Goal: Task Accomplishment & Management: Use online tool/utility

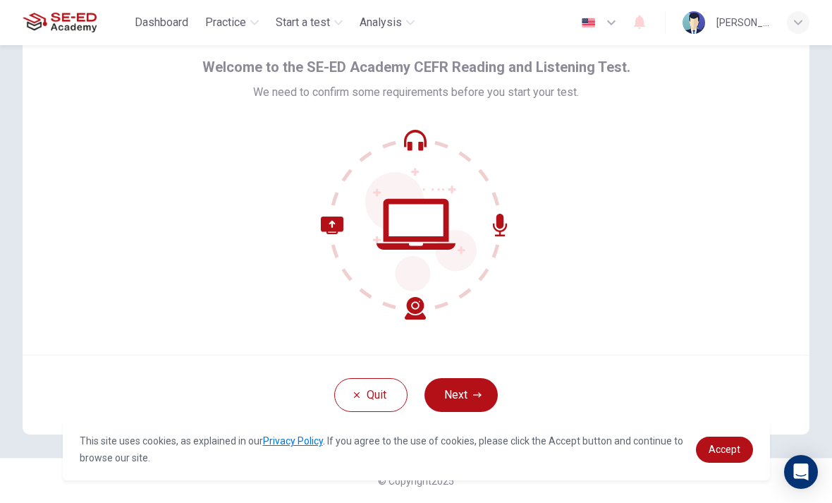
scroll to position [57, 0]
click at [398, 269] on icon at bounding box center [420, 231] width 111 height 119
click at [474, 393] on icon "button" at bounding box center [477, 395] width 8 height 8
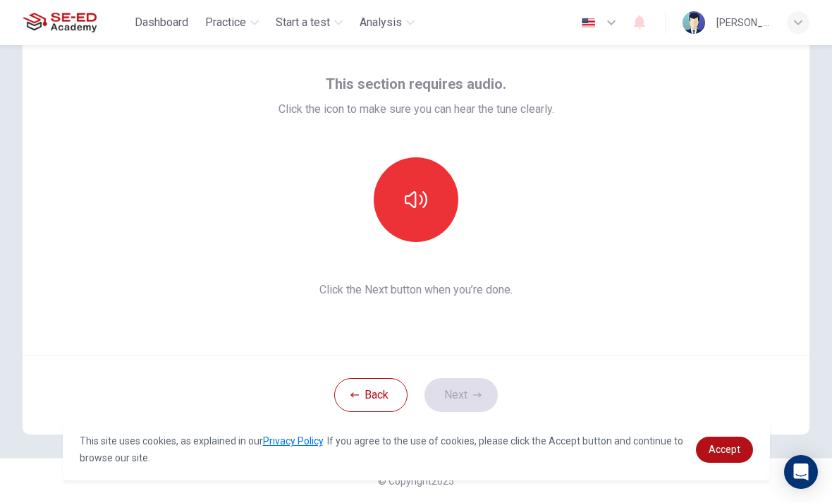
click at [433, 202] on button "button" at bounding box center [416, 199] width 85 height 85
click at [423, 200] on icon "button" at bounding box center [416, 199] width 23 height 17
click at [421, 201] on icon "button" at bounding box center [416, 199] width 23 height 23
click at [429, 221] on button "button" at bounding box center [416, 199] width 85 height 85
click at [434, 224] on button "button" at bounding box center [416, 199] width 85 height 85
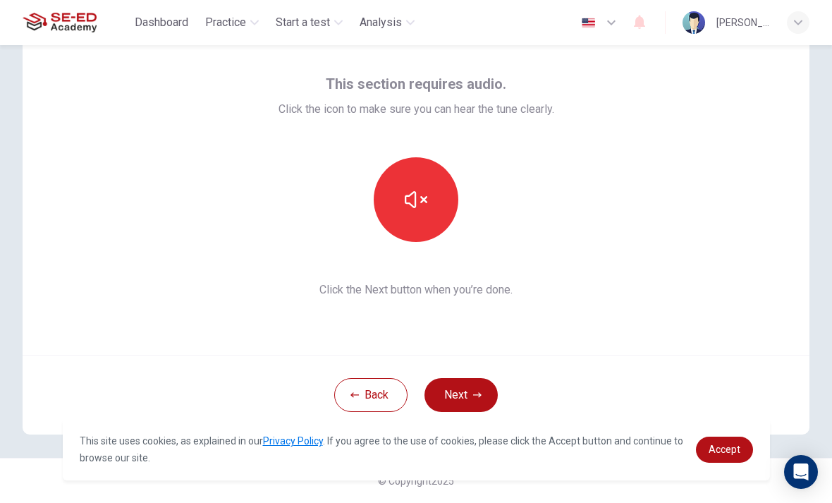
click at [477, 392] on icon "button" at bounding box center [477, 395] width 8 height 8
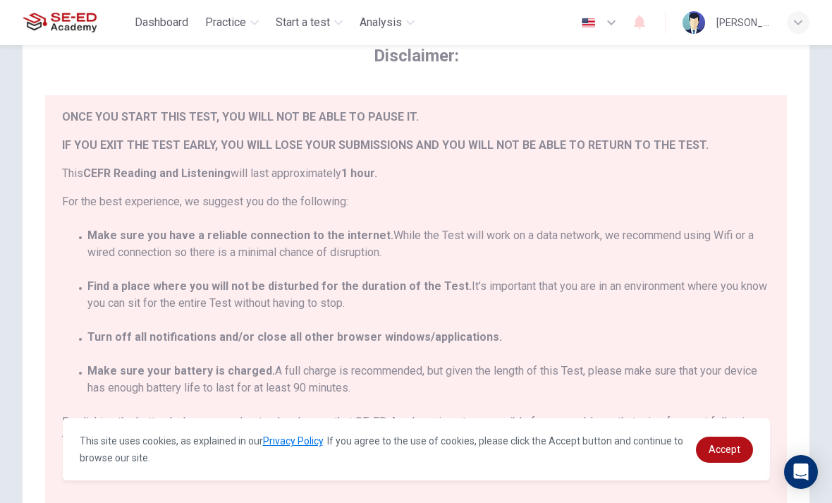
scroll to position [32, 0]
click at [730, 449] on span "Accept" at bounding box center [725, 449] width 32 height 11
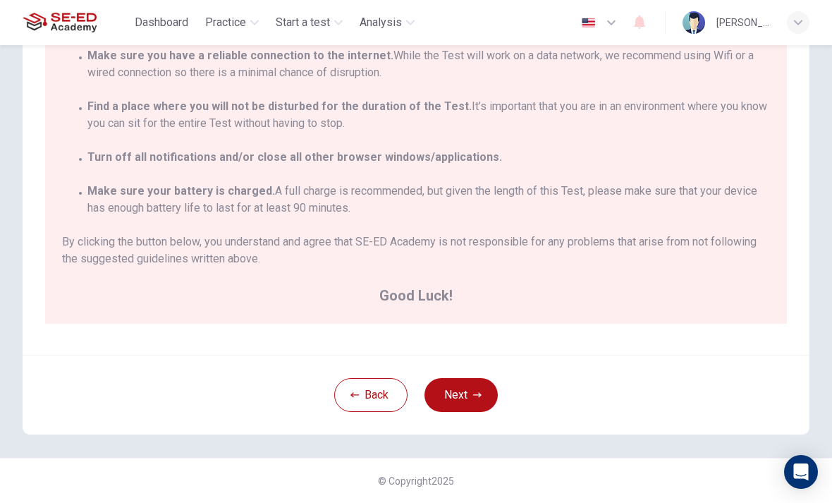
click at [470, 393] on button "Next" at bounding box center [461, 395] width 73 height 34
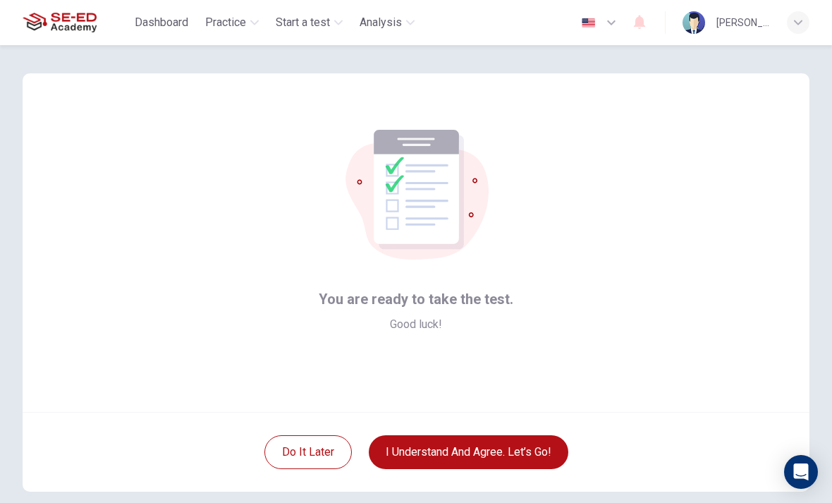
scroll to position [0, 0]
click at [520, 449] on button "I understand and agree. Let’s go!" at bounding box center [469, 452] width 200 height 34
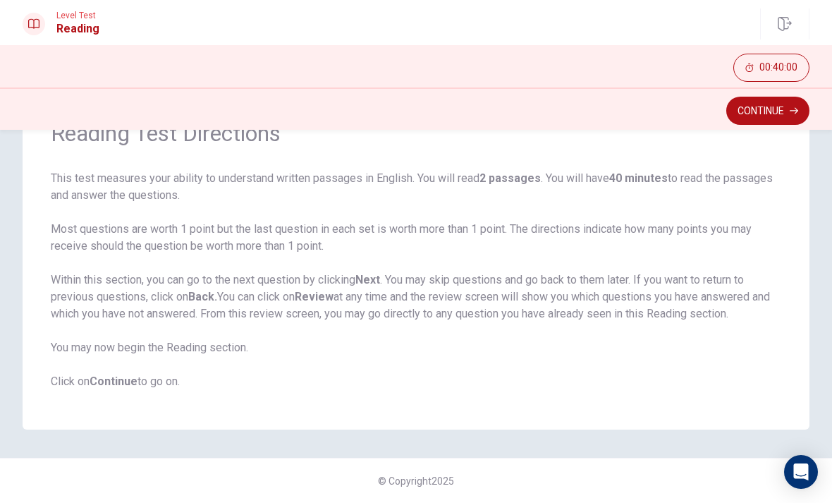
scroll to position [68, 0]
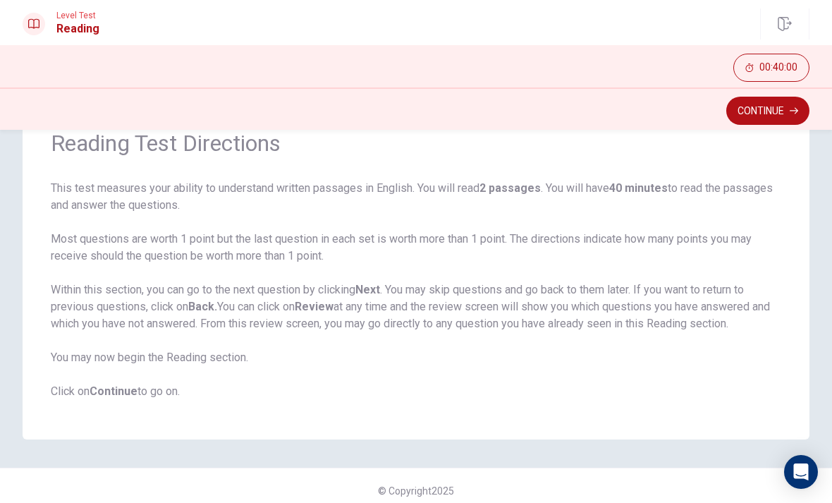
click at [767, 112] on button "Continue" at bounding box center [768, 111] width 83 height 28
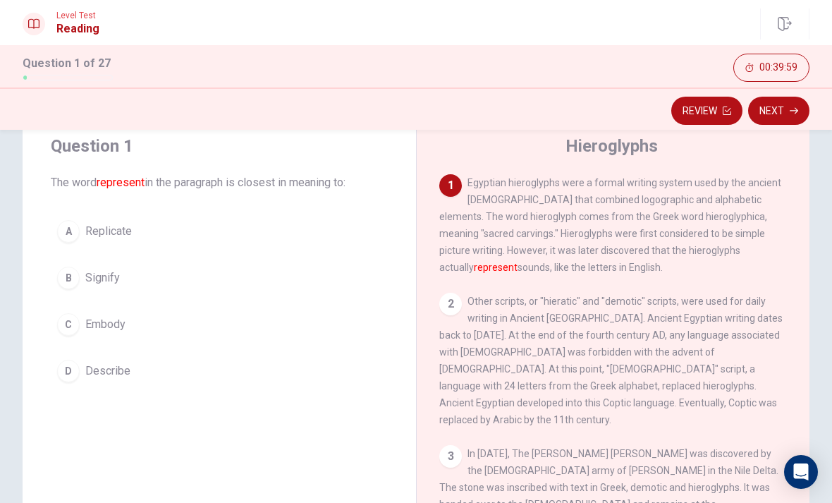
scroll to position [36, 0]
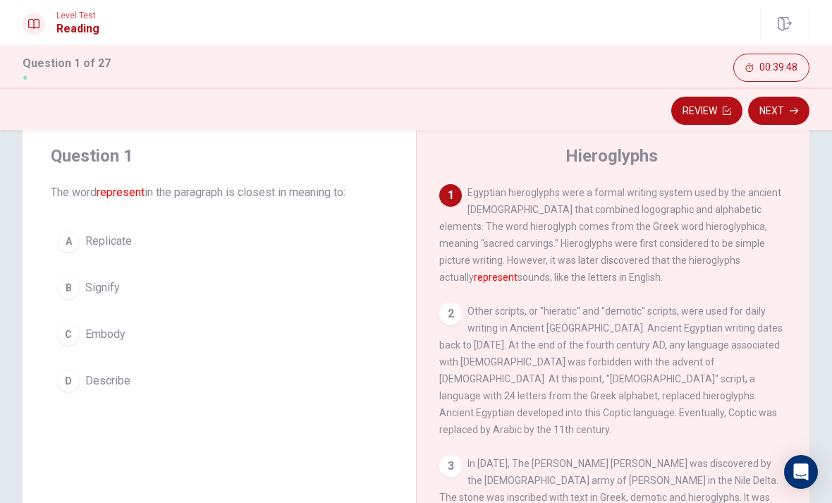
click at [76, 375] on div "D" at bounding box center [68, 381] width 23 height 23
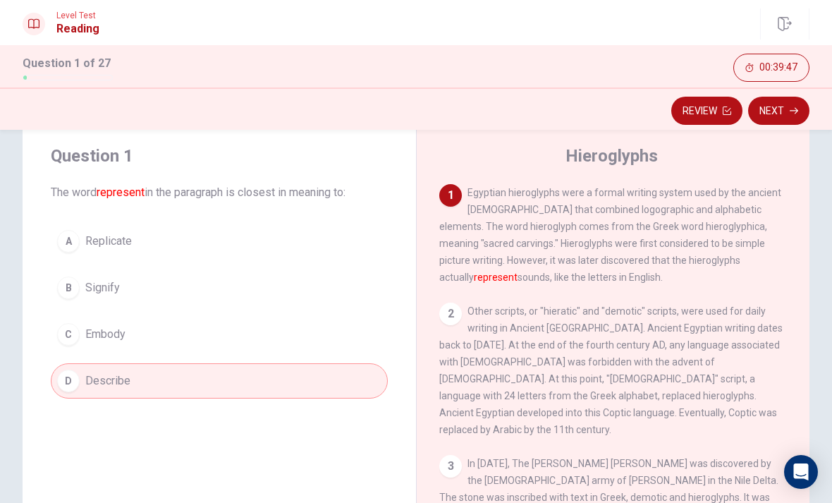
click at [789, 112] on button "Next" at bounding box center [778, 111] width 61 height 28
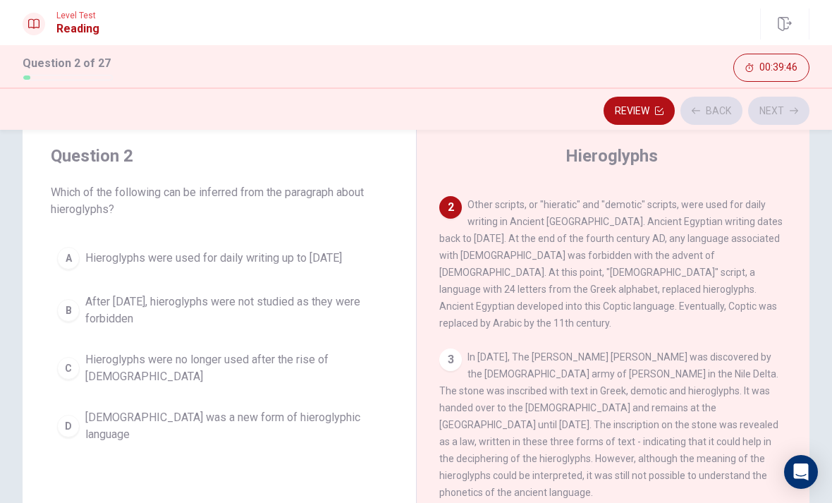
scroll to position [123, 0]
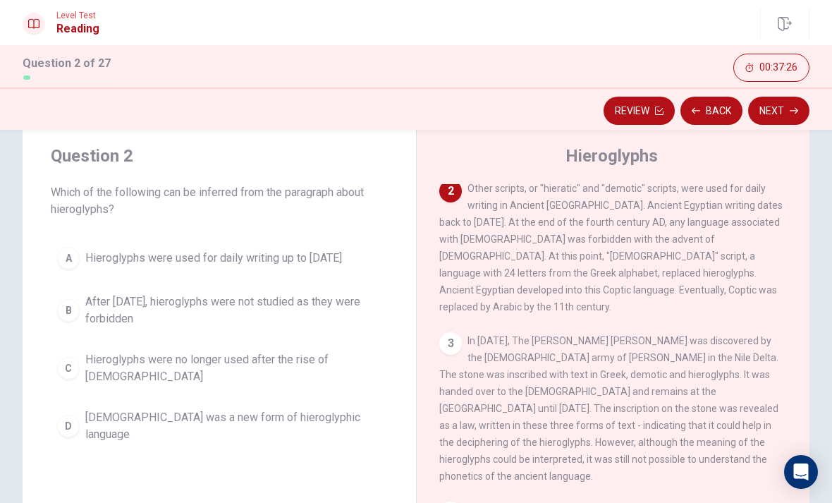
click at [71, 370] on div "C" at bounding box center [68, 368] width 23 height 23
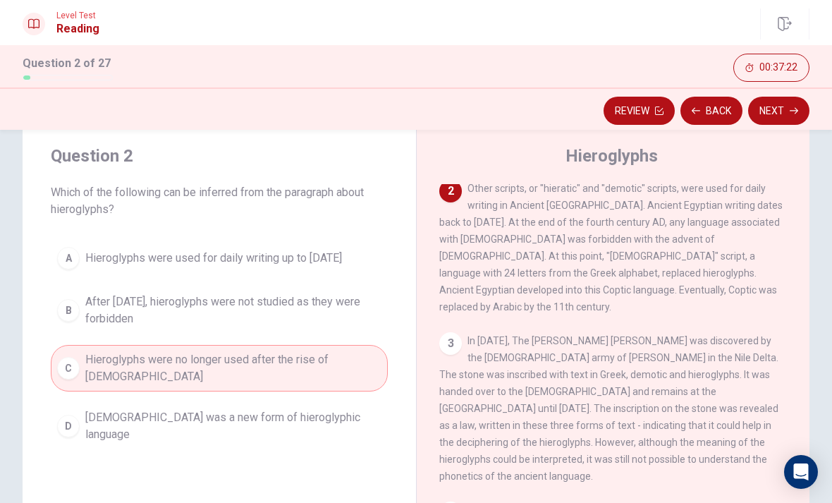
click at [790, 109] on icon "button" at bounding box center [794, 111] width 8 height 8
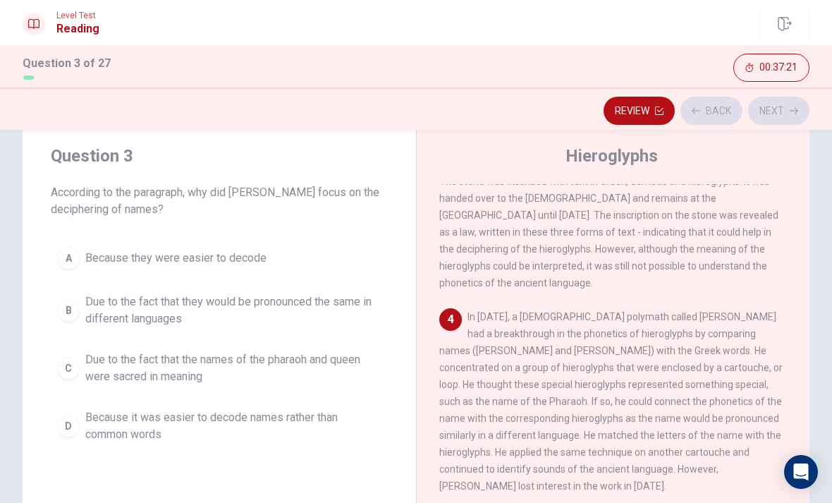
scroll to position [333, 0]
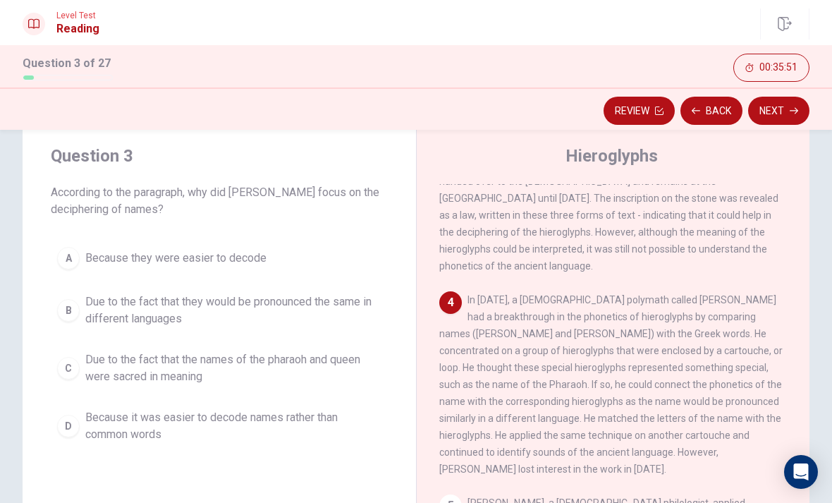
click at [298, 307] on span "Due to the fact that they would be pronounced the same in different languages" at bounding box center [233, 310] width 296 height 34
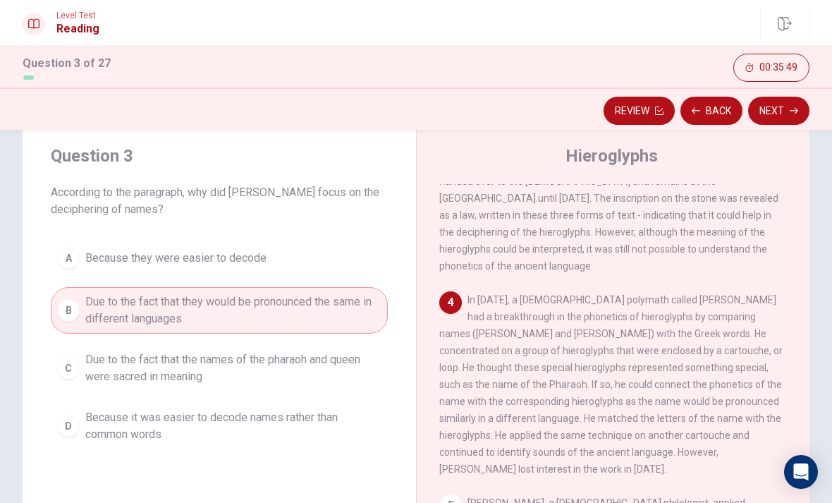
click at [777, 121] on button "Next" at bounding box center [778, 111] width 61 height 28
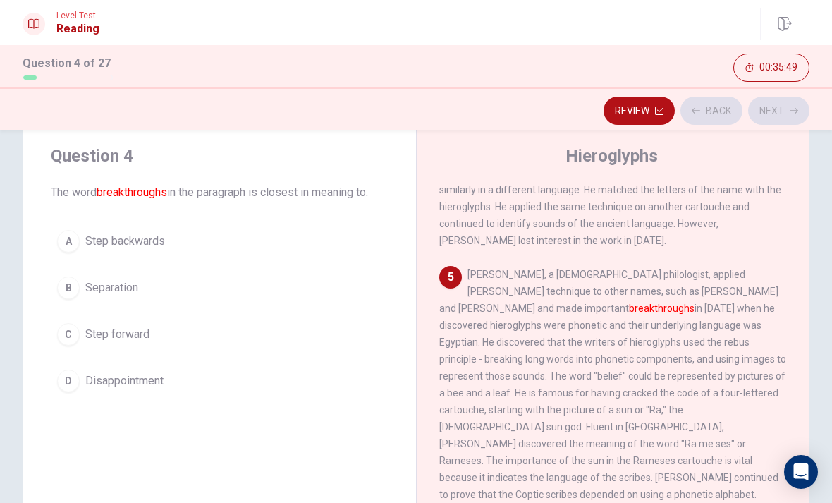
scroll to position [579, 0]
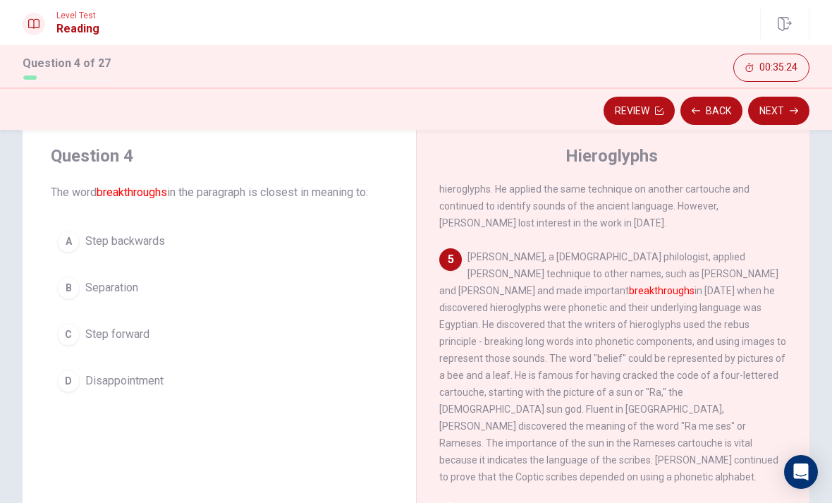
click at [141, 333] on span "Step forward" at bounding box center [117, 334] width 64 height 17
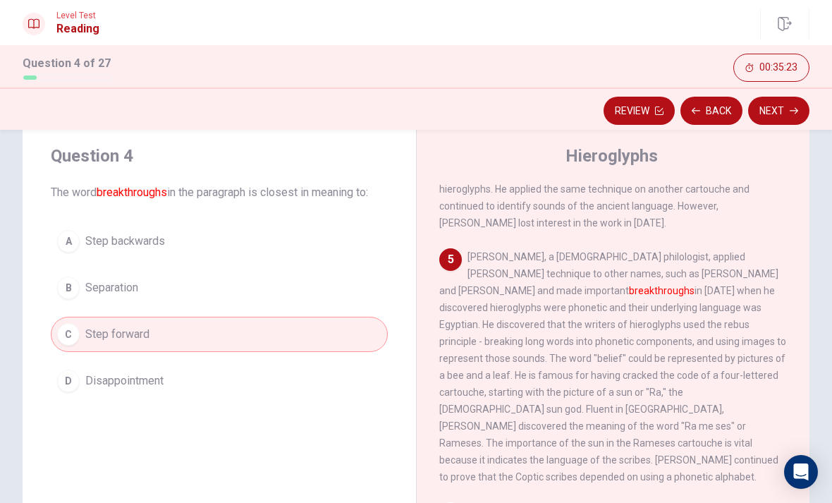
click at [786, 108] on button "Next" at bounding box center [778, 111] width 61 height 28
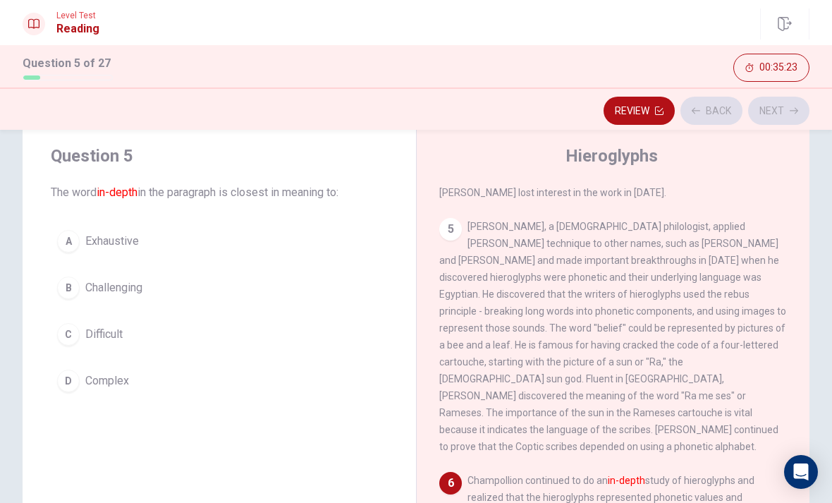
scroll to position [613, 0]
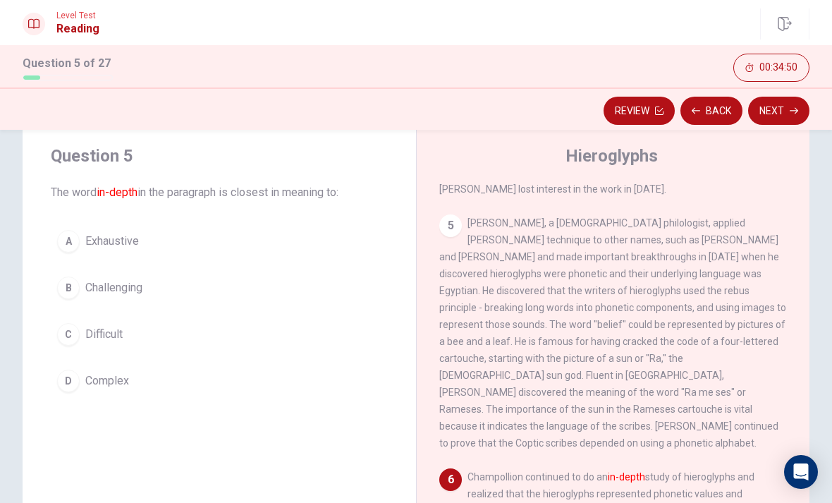
click at [71, 336] on div "C" at bounding box center [68, 334] width 23 height 23
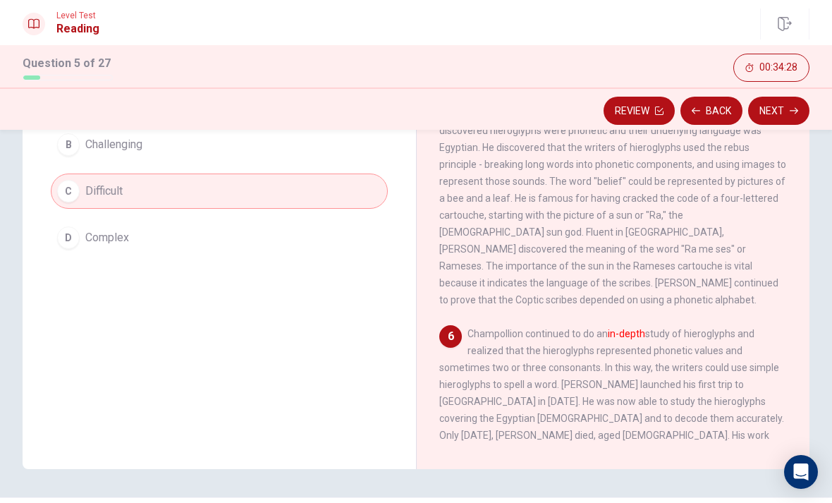
scroll to position [170, 0]
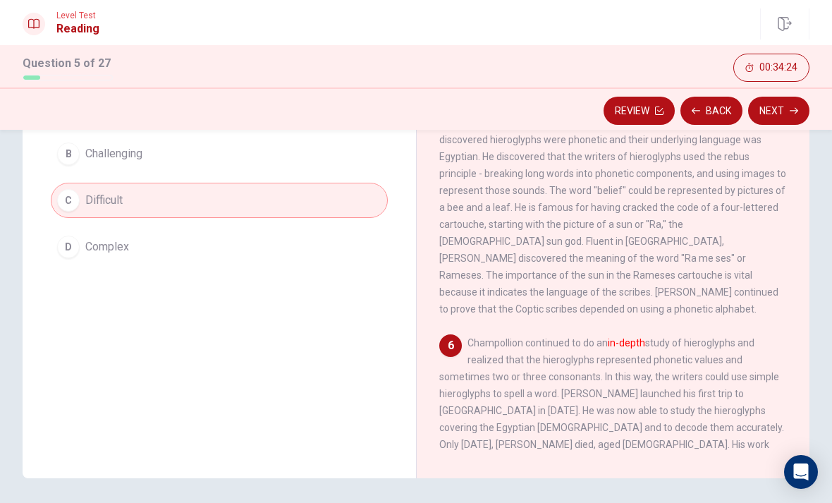
click at [782, 110] on button "Next" at bounding box center [778, 111] width 61 height 28
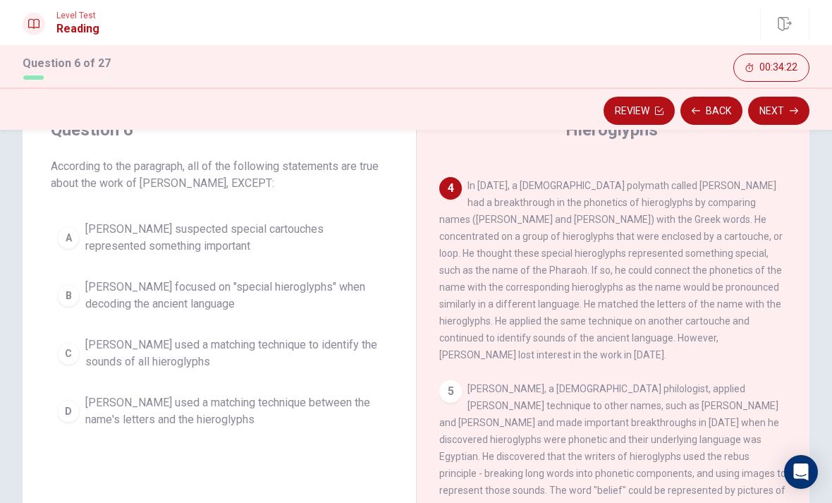
scroll to position [51, 0]
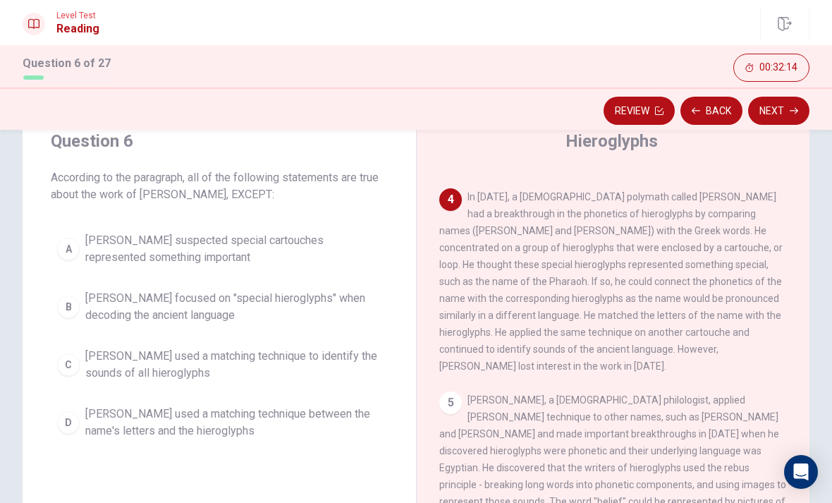
click at [69, 254] on div "A" at bounding box center [68, 249] width 23 height 23
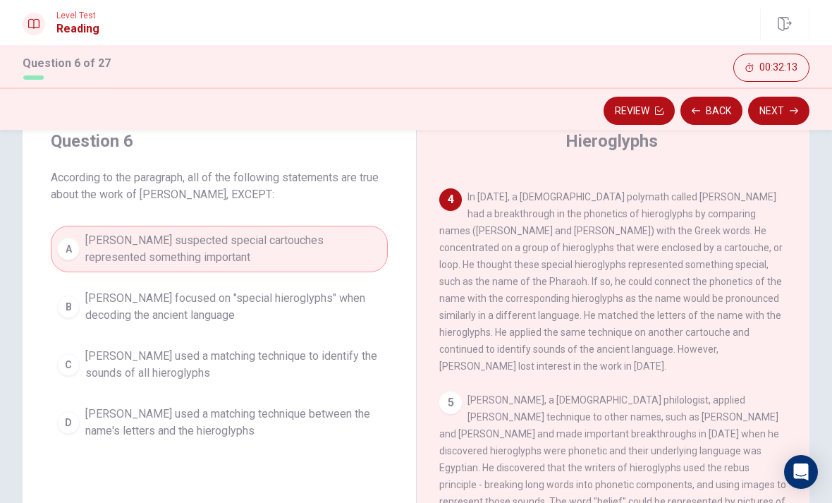
click at [783, 115] on button "Next" at bounding box center [778, 111] width 61 height 28
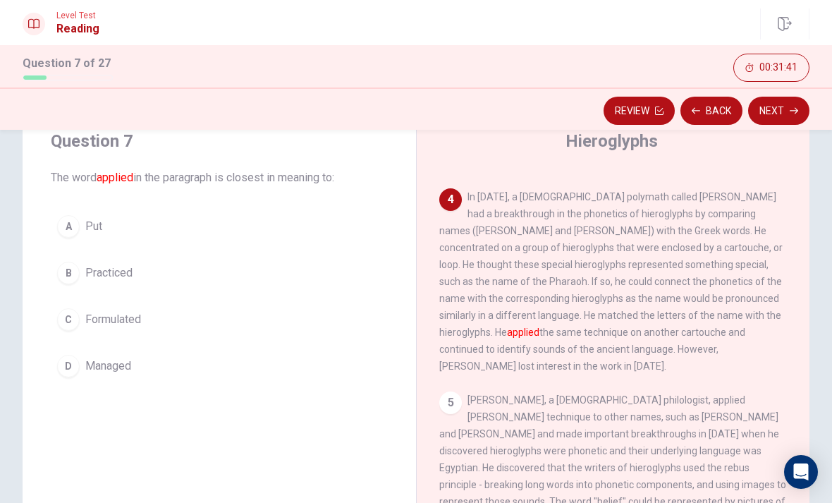
click at [128, 323] on span "Formulated" at bounding box center [113, 319] width 56 height 17
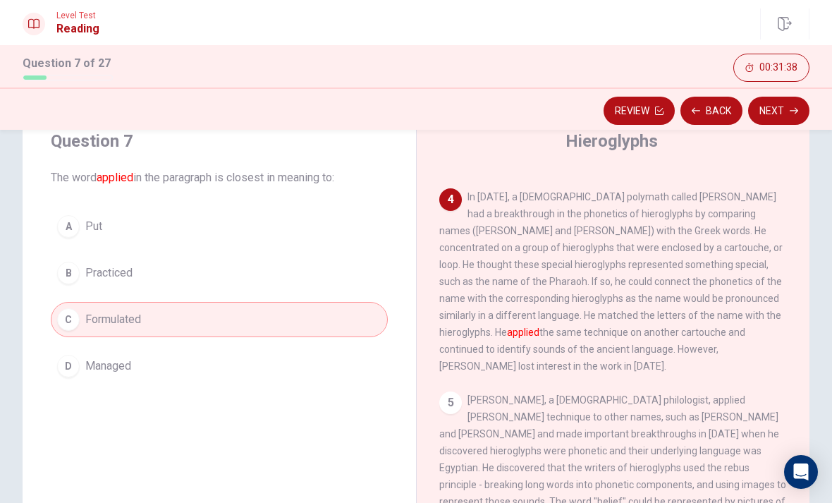
click at [786, 114] on button "Next" at bounding box center [778, 111] width 61 height 28
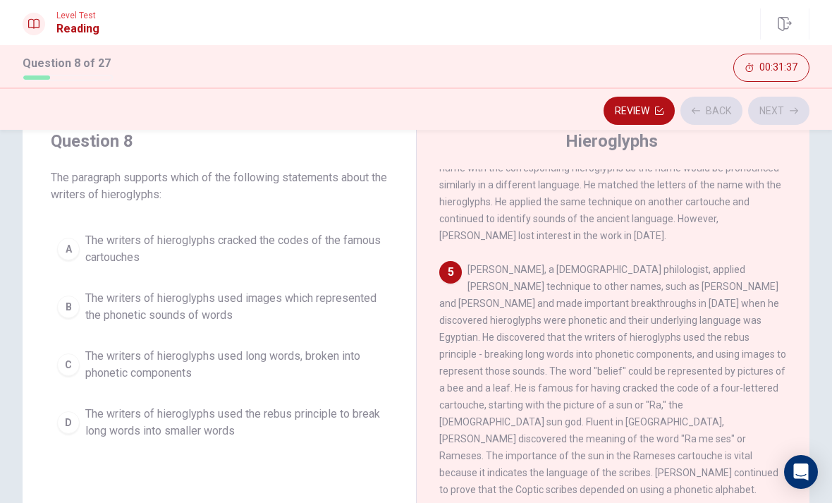
scroll to position [579, 0]
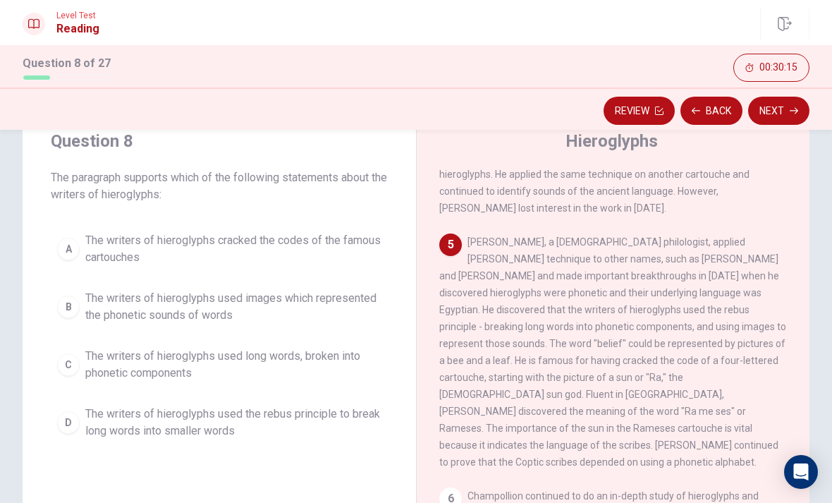
click at [310, 348] on span "The writers of hieroglyphs used long words, broken into phonetic components" at bounding box center [233, 365] width 296 height 34
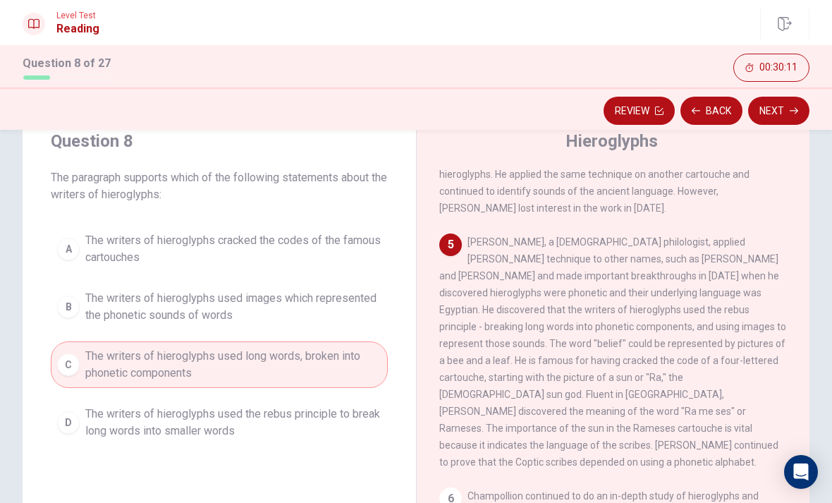
click at [790, 107] on icon "button" at bounding box center [794, 111] width 8 height 8
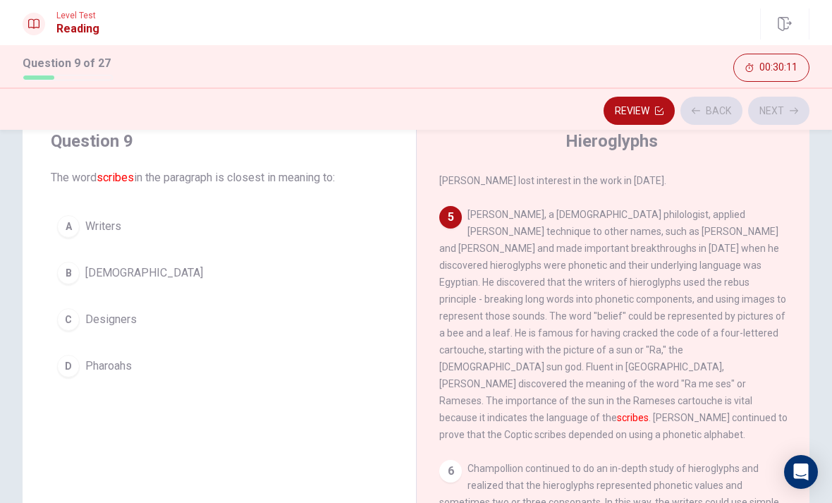
scroll to position [613, 0]
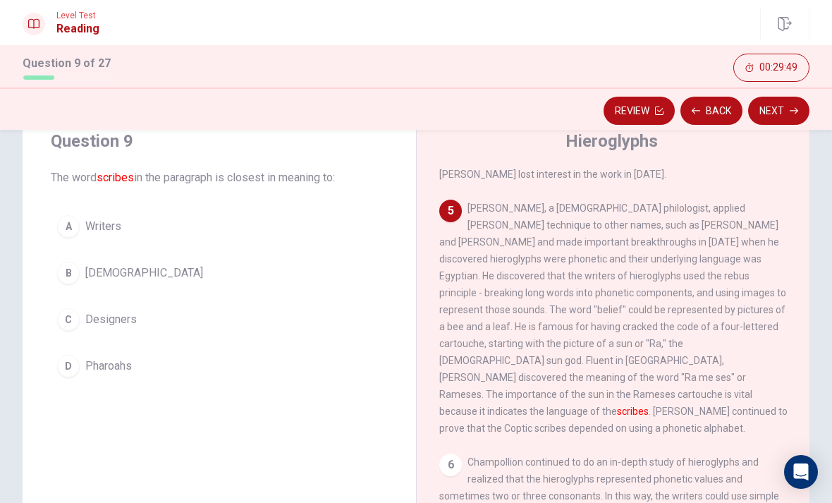
click at [72, 229] on div "A" at bounding box center [68, 226] width 23 height 23
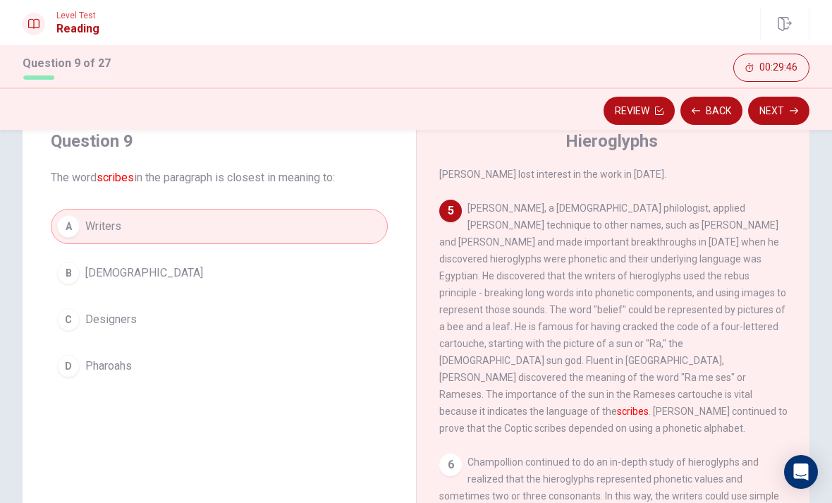
click at [789, 120] on button "Next" at bounding box center [778, 111] width 61 height 28
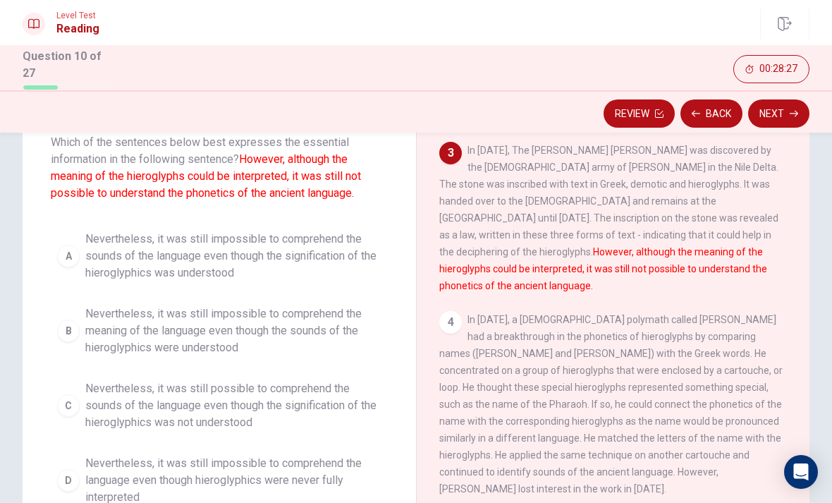
scroll to position [87, 0]
click at [80, 324] on button "B Nevertheless, it was still impossible to comprehend the meaning of the langua…" at bounding box center [219, 331] width 337 height 63
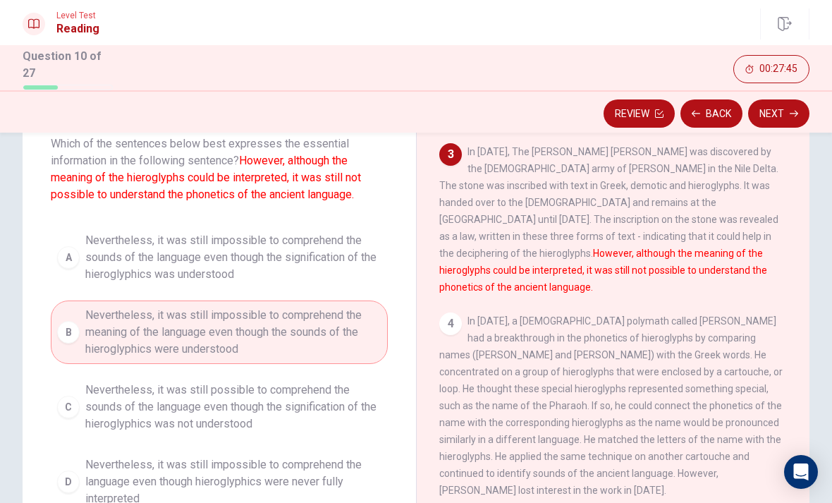
click at [784, 117] on button "Next" at bounding box center [778, 113] width 61 height 28
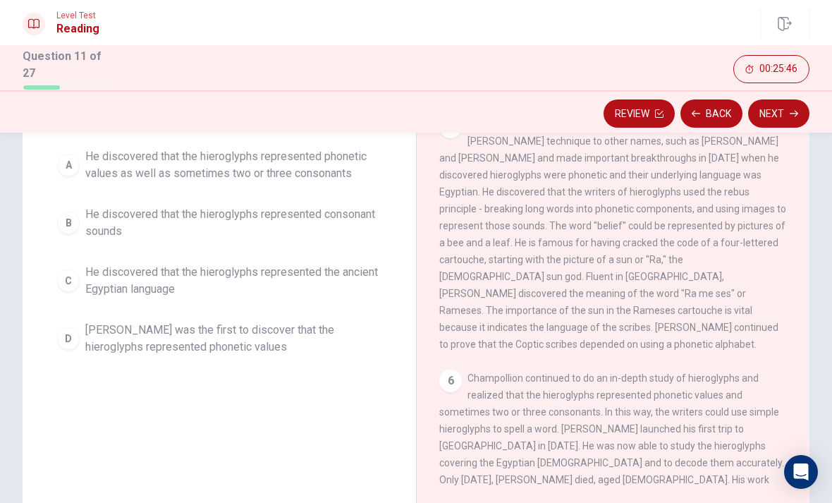
scroll to position [130, 0]
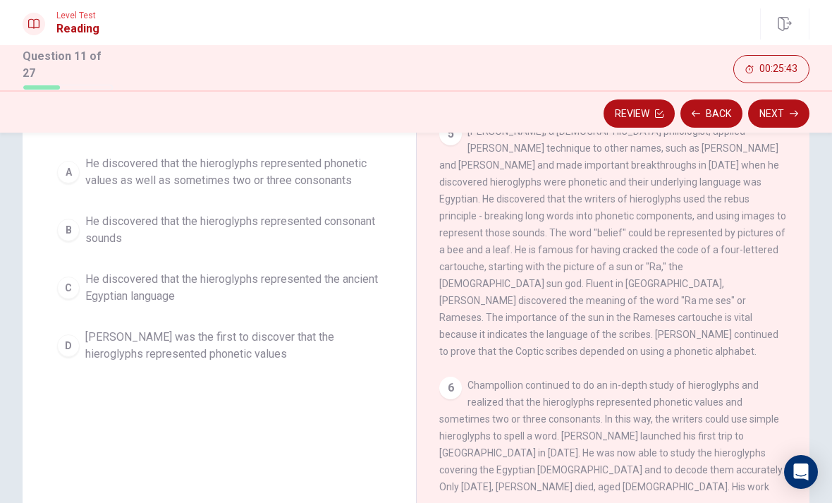
click at [72, 164] on div "A" at bounding box center [68, 172] width 23 height 23
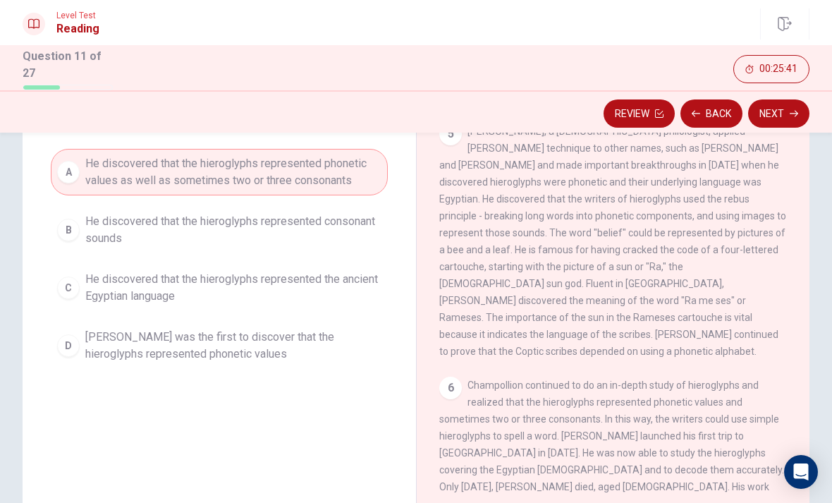
click at [785, 113] on button "Next" at bounding box center [778, 113] width 61 height 28
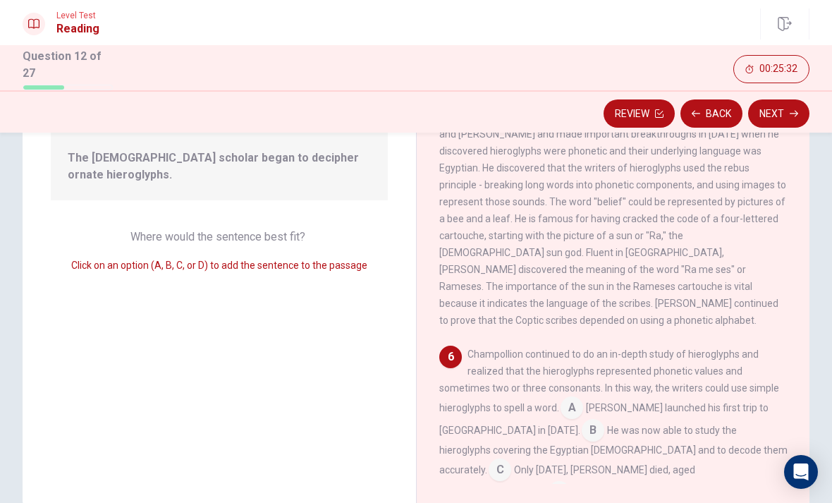
scroll to position [155, 0]
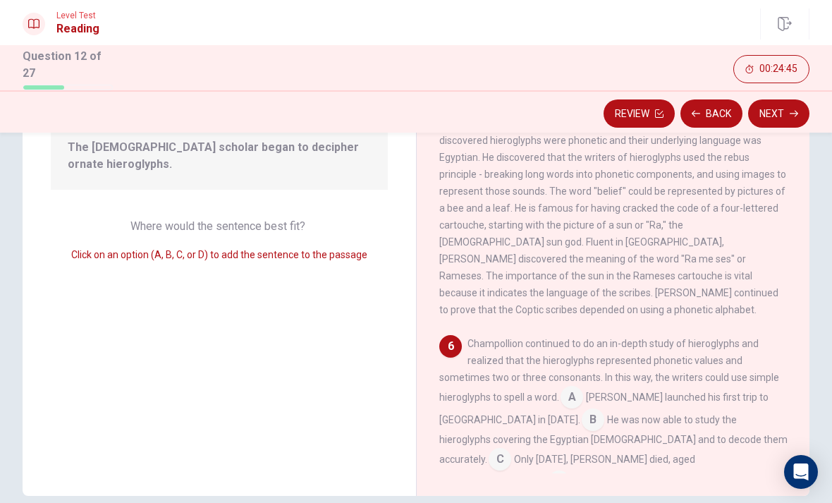
click at [548, 472] on input at bounding box center [559, 483] width 23 height 23
click at [774, 112] on button "Next" at bounding box center [778, 113] width 61 height 28
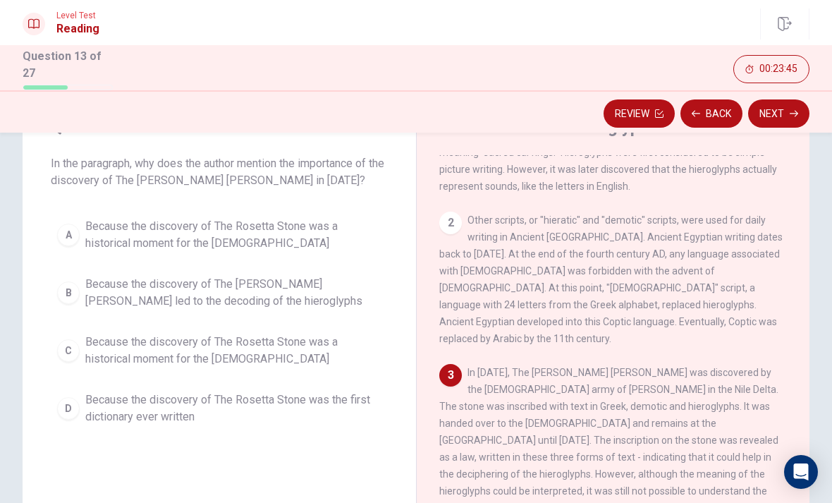
scroll to position [61, 0]
click at [73, 352] on div "C" at bounding box center [68, 350] width 23 height 23
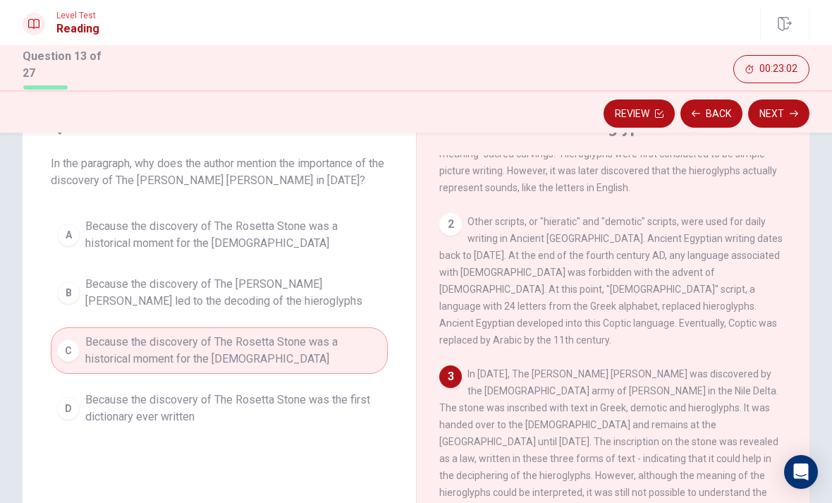
click at [789, 114] on button "Next" at bounding box center [778, 113] width 61 height 28
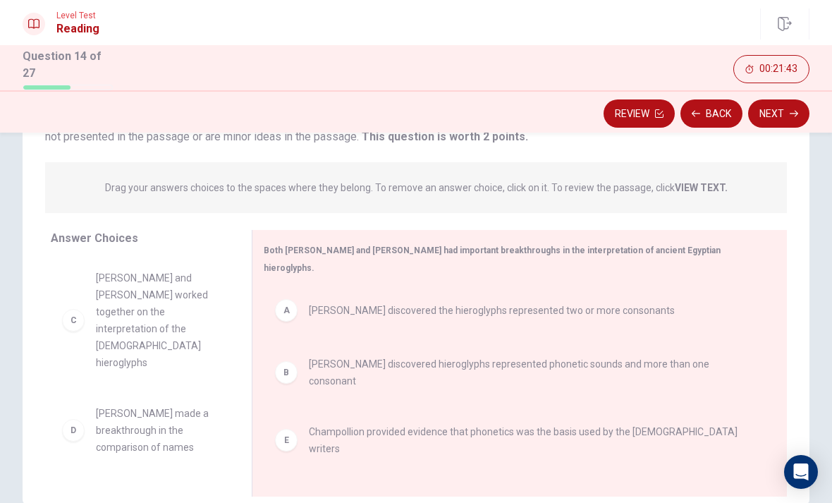
scroll to position [0, 0]
click at [789, 111] on button "Next" at bounding box center [778, 113] width 61 height 28
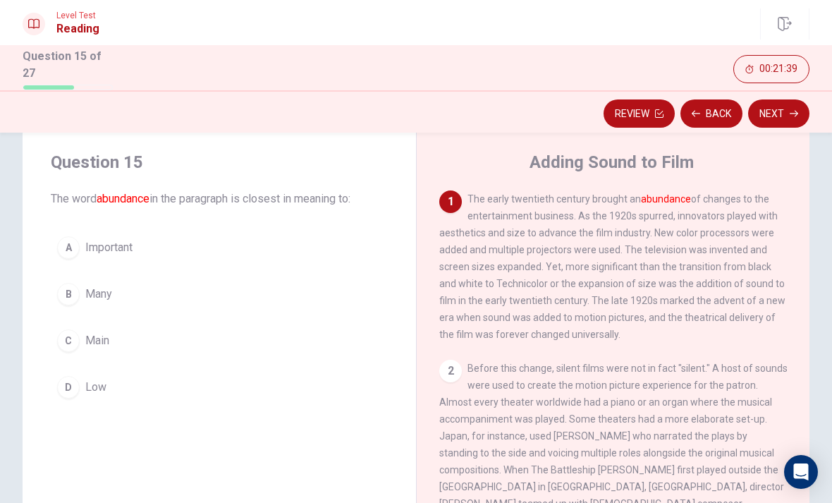
scroll to position [32, 0]
click at [120, 387] on button "D Low" at bounding box center [219, 387] width 337 height 35
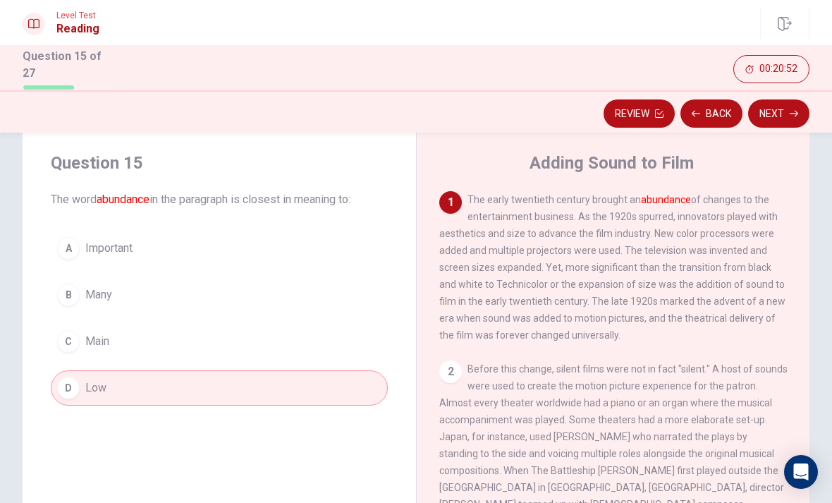
click at [138, 278] on button "B Many" at bounding box center [219, 294] width 337 height 35
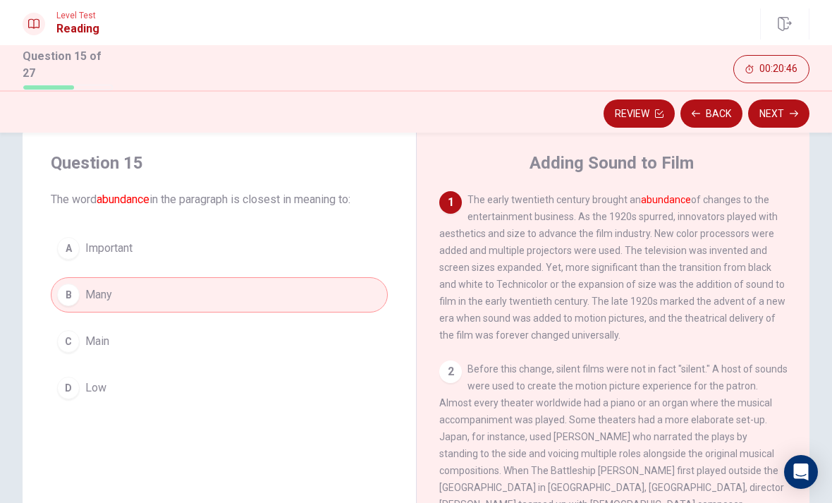
click at [784, 120] on button "Next" at bounding box center [778, 113] width 61 height 28
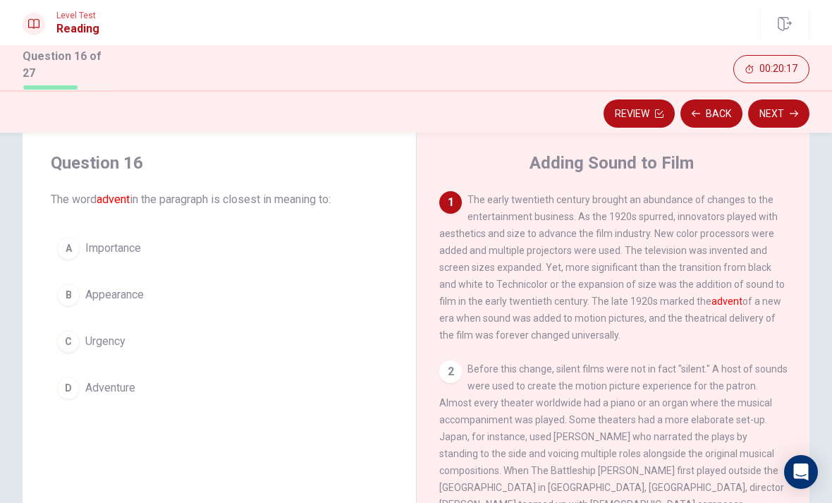
click at [142, 348] on button "C Urgency" at bounding box center [219, 341] width 337 height 35
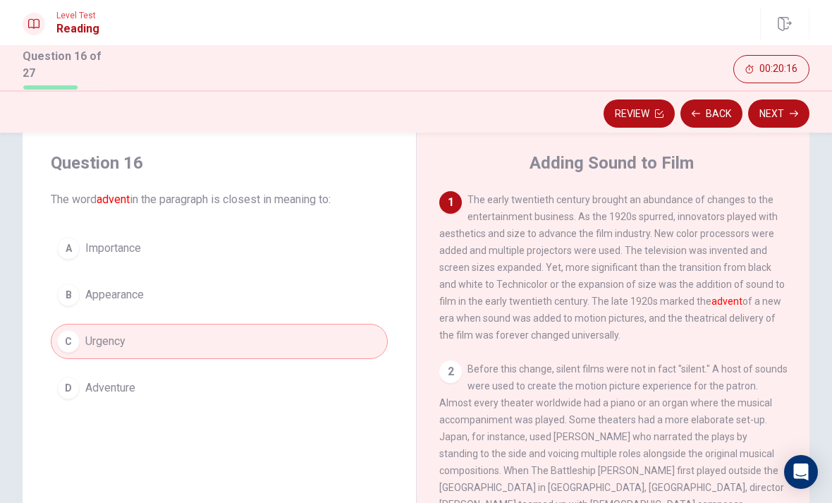
click at [786, 109] on button "Next" at bounding box center [778, 113] width 61 height 28
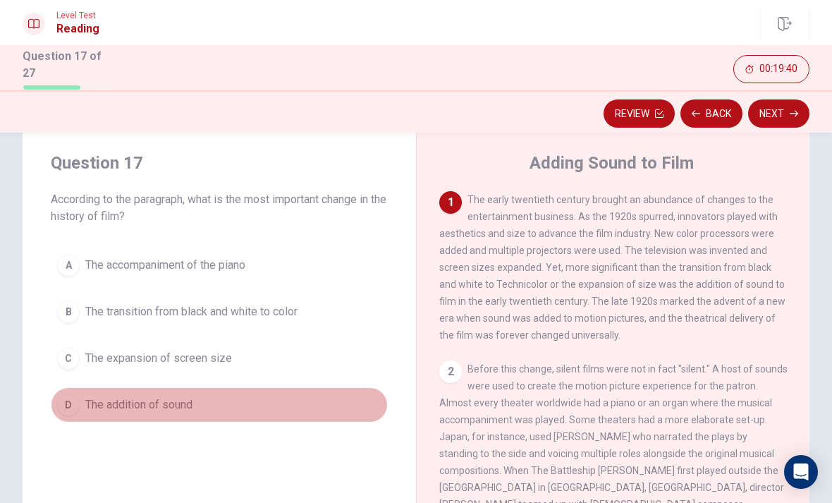
click at [174, 403] on span "The addition of sound" at bounding box center [138, 404] width 107 height 17
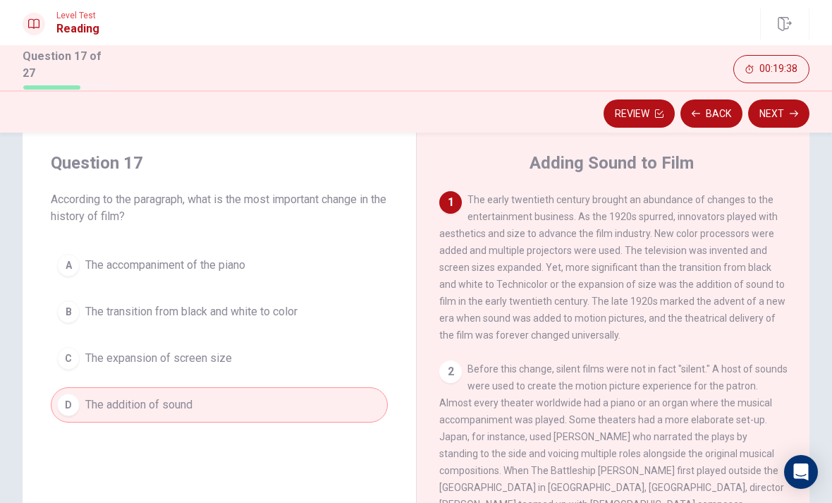
click at [782, 110] on button "Next" at bounding box center [778, 113] width 61 height 28
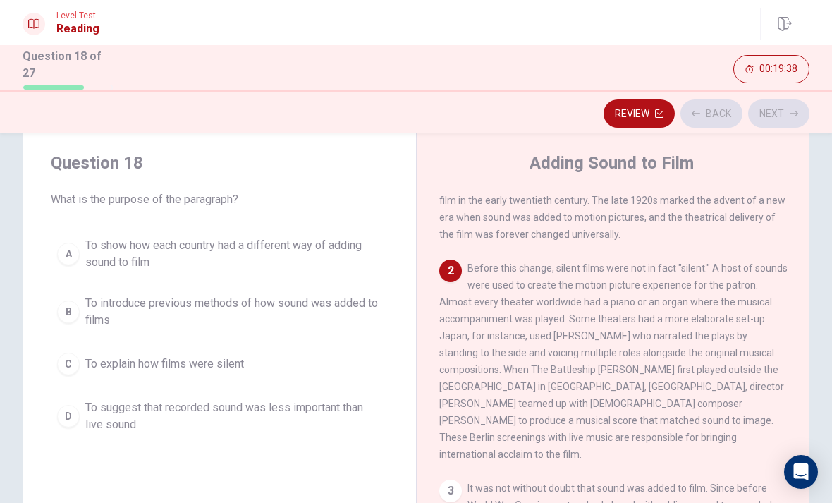
scroll to position [105, 0]
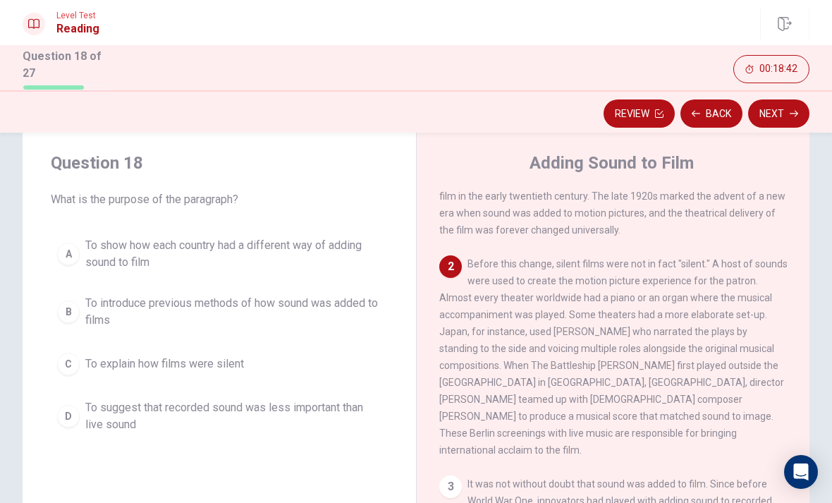
click at [320, 308] on span "To introduce previous methods of how sound was added to films" at bounding box center [233, 312] width 296 height 34
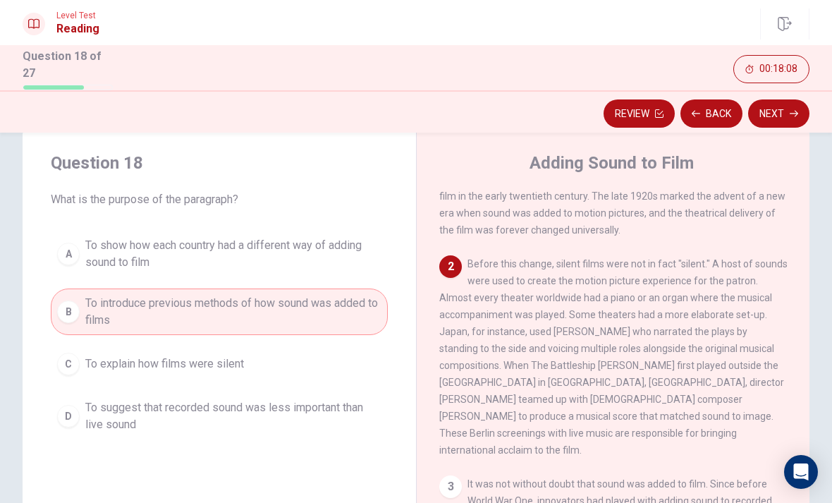
click at [315, 250] on span "To show how each country had a different way of adding sound to film" at bounding box center [233, 254] width 296 height 34
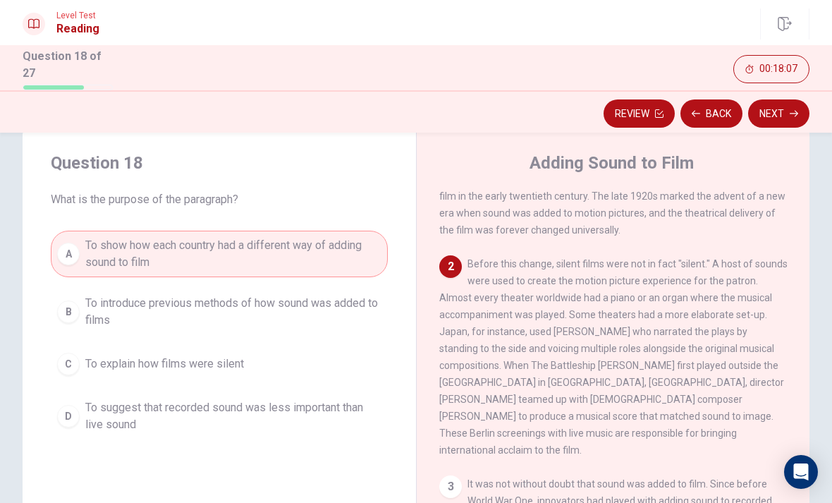
click at [789, 111] on button "Next" at bounding box center [778, 113] width 61 height 28
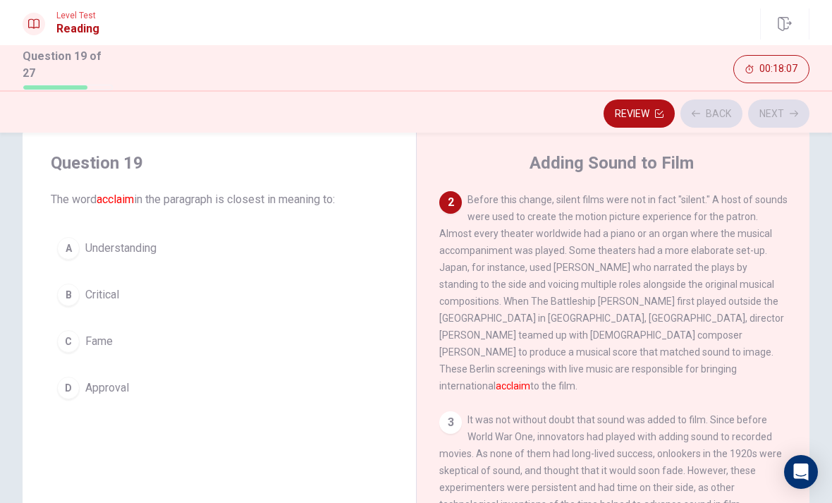
scroll to position [176, 0]
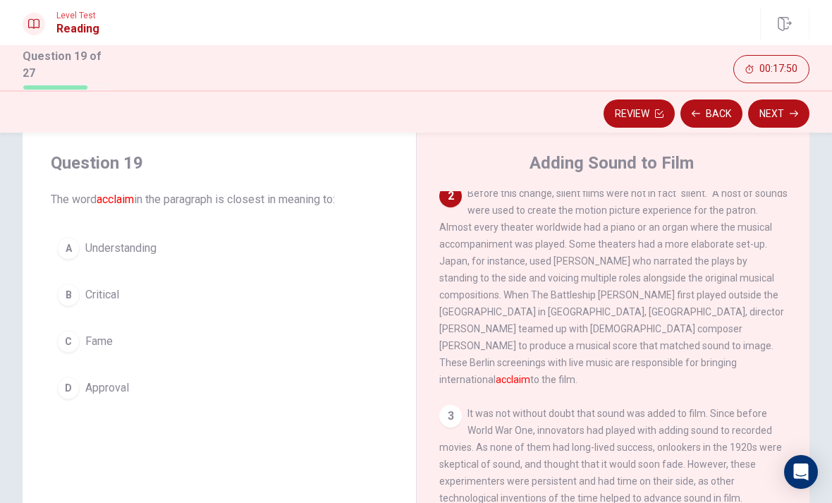
click at [198, 333] on button "C Fame" at bounding box center [219, 341] width 337 height 35
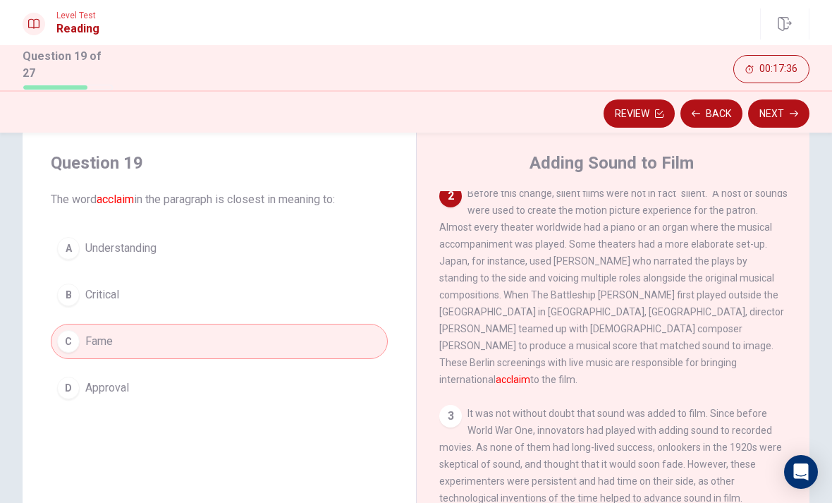
click at [315, 297] on button "B Critical" at bounding box center [219, 294] width 337 height 35
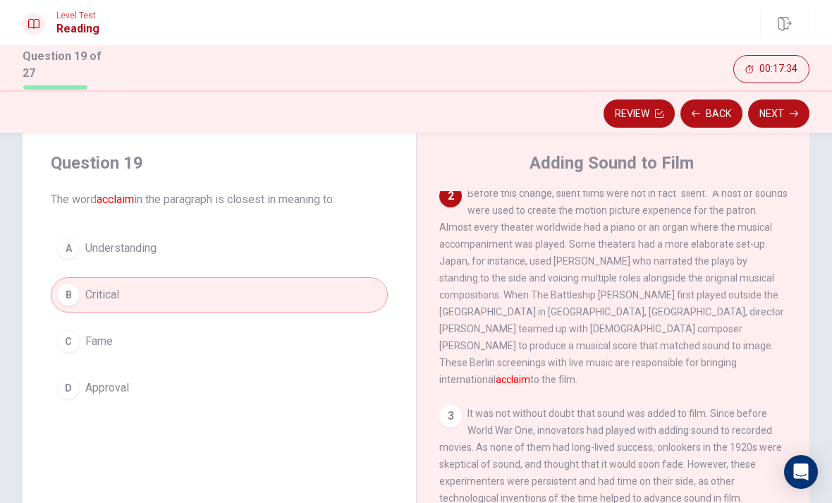
click at [785, 104] on button "Next" at bounding box center [778, 113] width 61 height 28
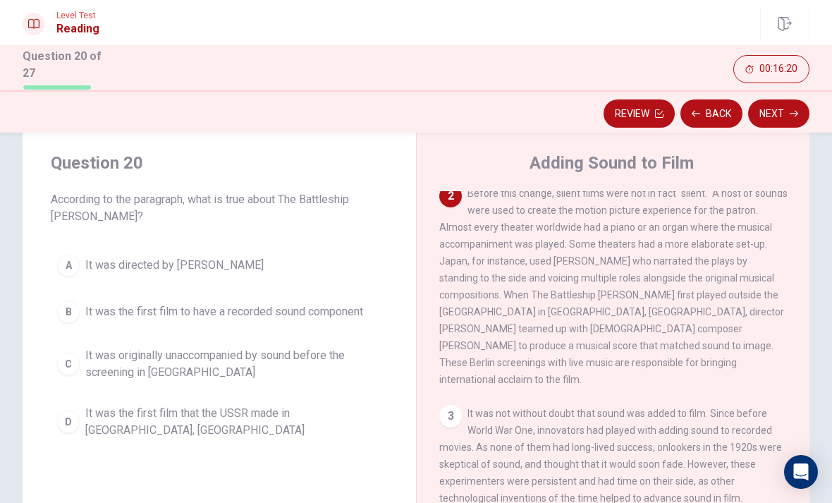
click at [248, 372] on span "It was originally unaccompanied by sound before the screening in [GEOGRAPHIC_DA…" at bounding box center [233, 364] width 296 height 34
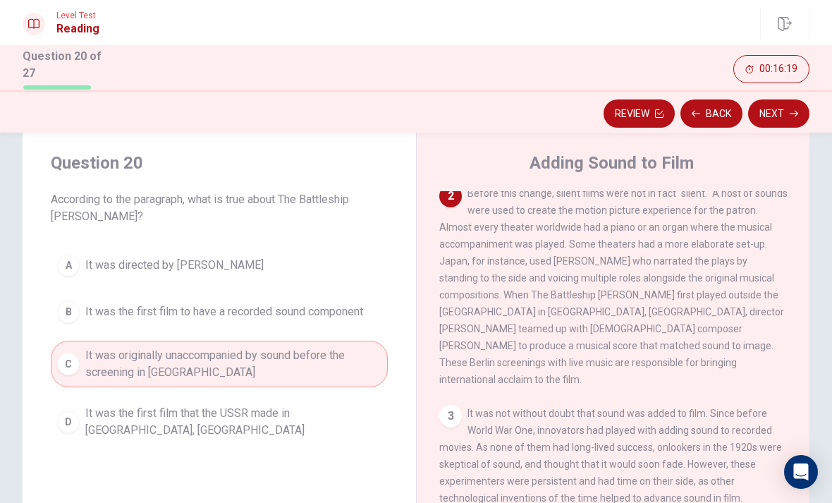
click at [785, 114] on button "Next" at bounding box center [778, 113] width 61 height 28
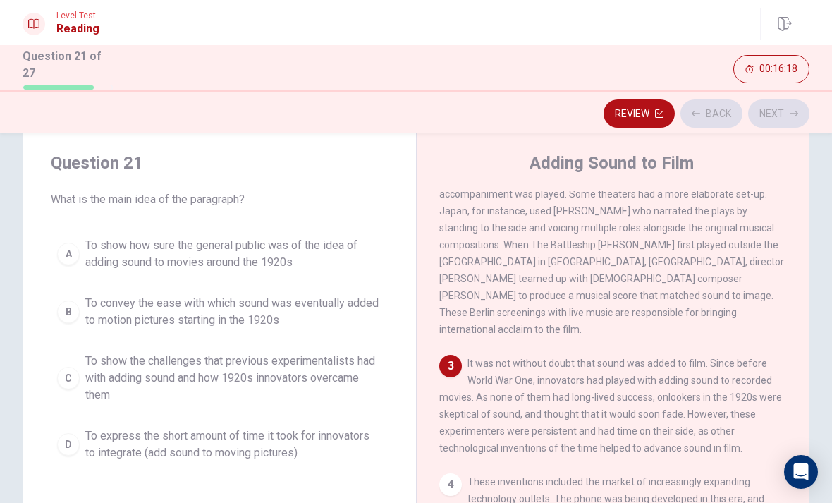
scroll to position [228, 0]
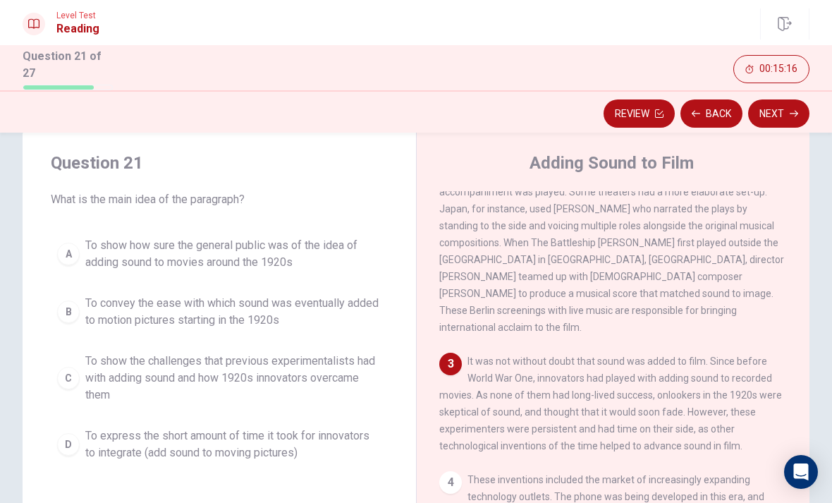
click at [69, 370] on div "C" at bounding box center [68, 378] width 23 height 23
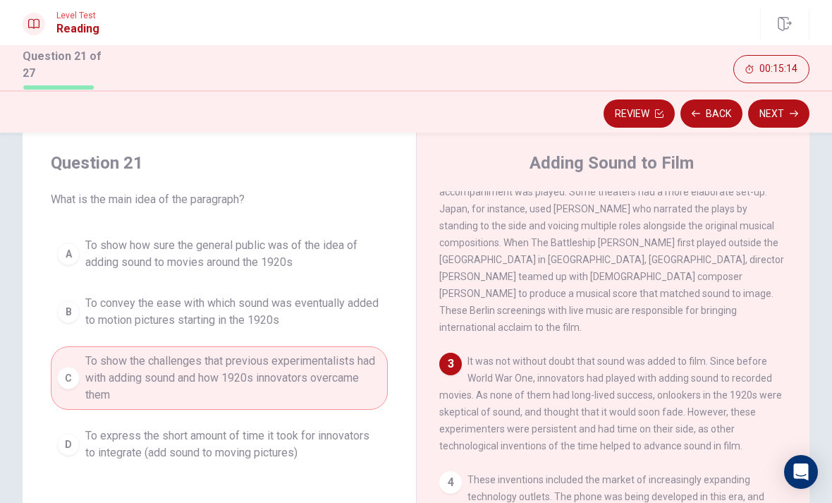
click at [767, 123] on button "Next" at bounding box center [778, 113] width 61 height 28
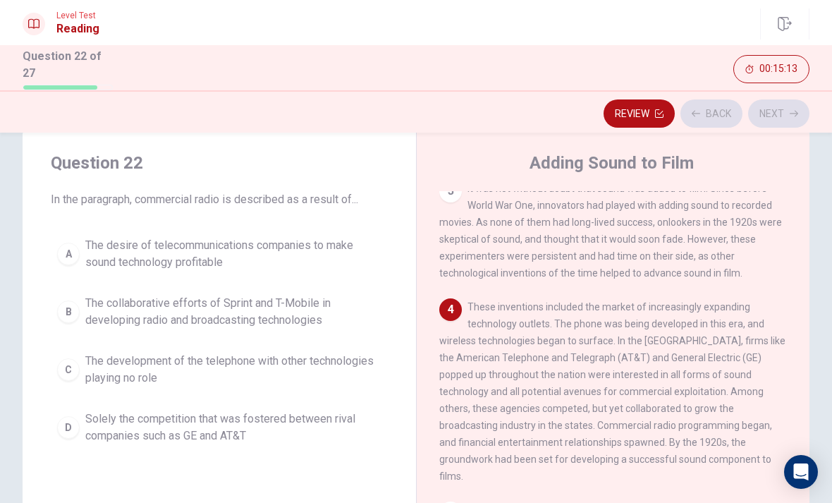
scroll to position [421, 0]
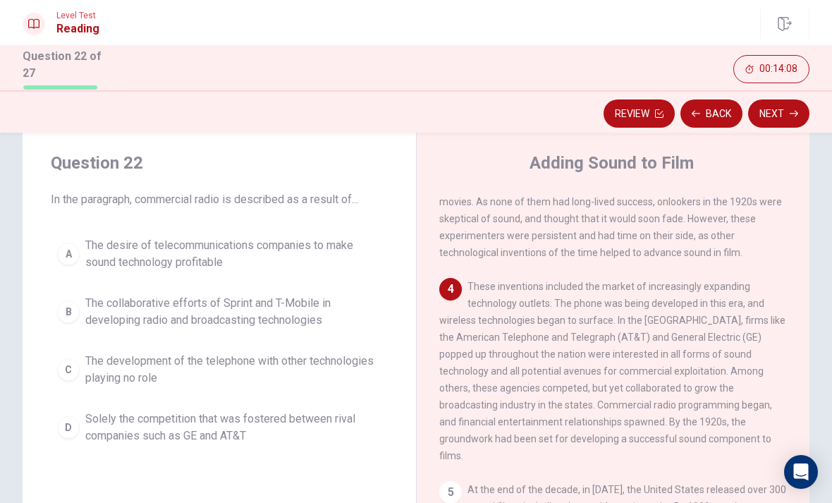
click at [231, 258] on span "The desire of telecommunications companies to make sound technology profitable" at bounding box center [233, 254] width 296 height 34
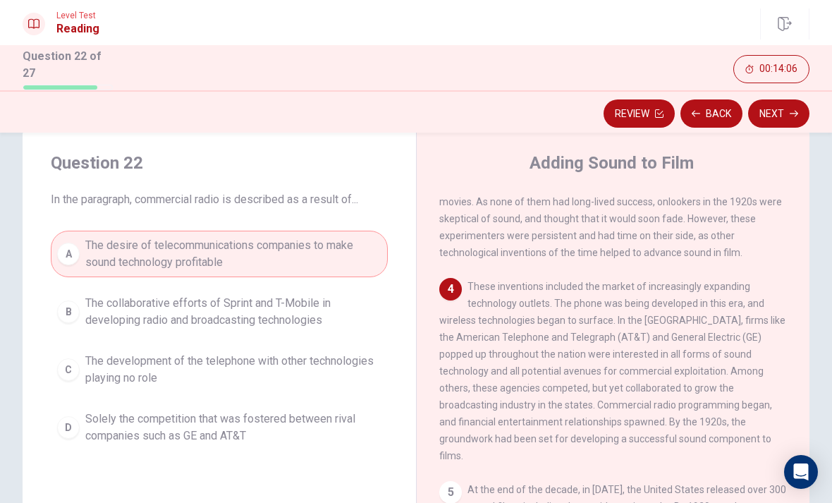
click at [789, 115] on button "Next" at bounding box center [778, 113] width 61 height 28
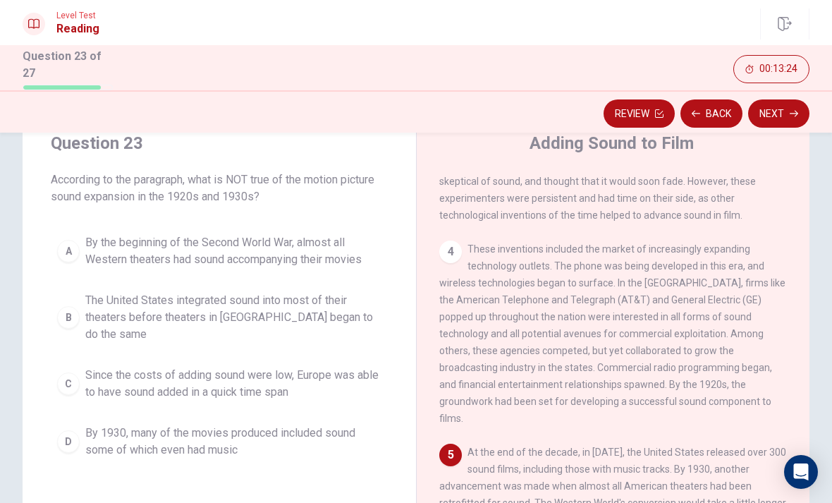
scroll to position [437, 0]
click at [194, 367] on span "Since the costs of adding sound were low, Europe was able to have sound added i…" at bounding box center [233, 384] width 296 height 34
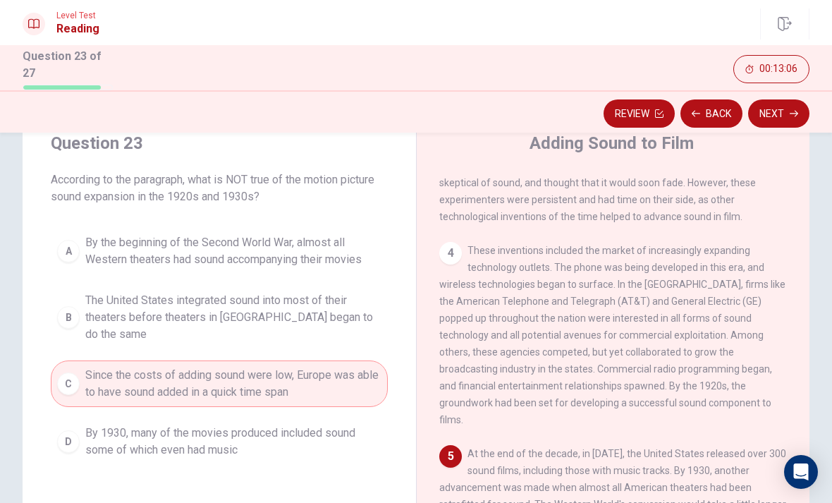
click at [782, 110] on button "Next" at bounding box center [778, 113] width 61 height 28
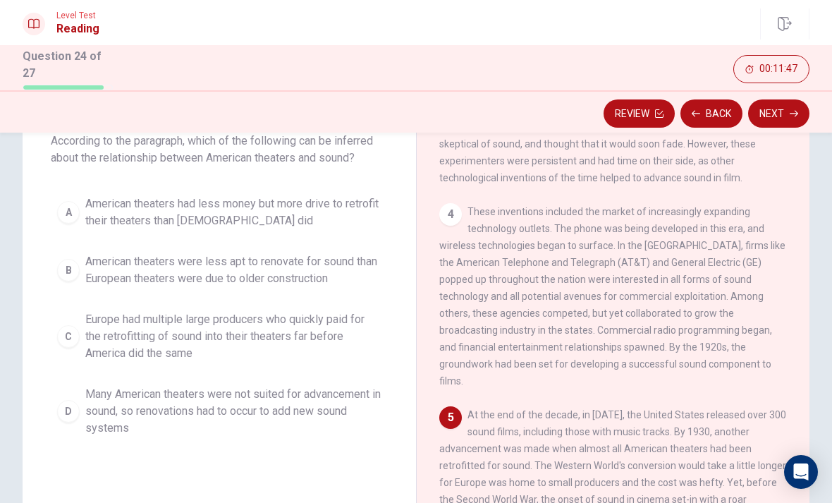
scroll to position [73, 0]
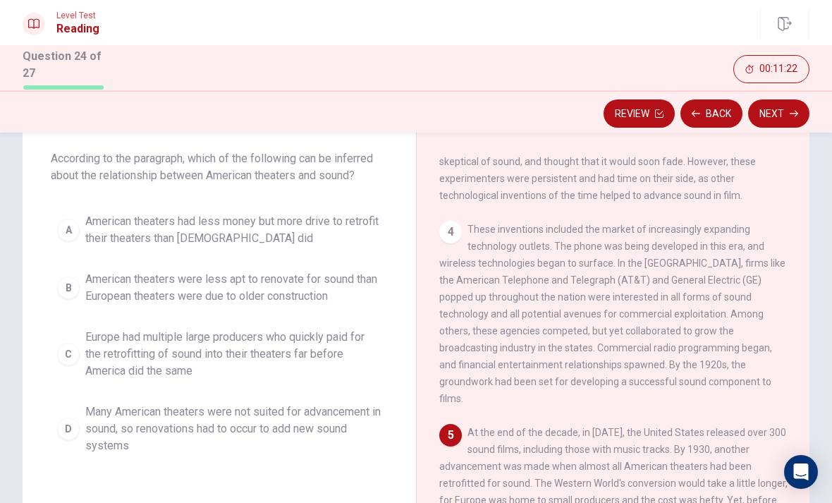
click at [75, 360] on div "C" at bounding box center [68, 354] width 23 height 23
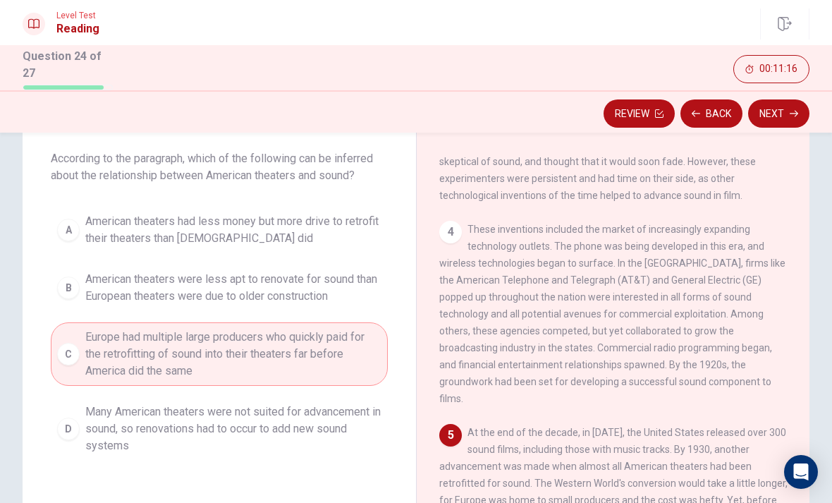
click at [784, 116] on button "Next" at bounding box center [778, 113] width 61 height 28
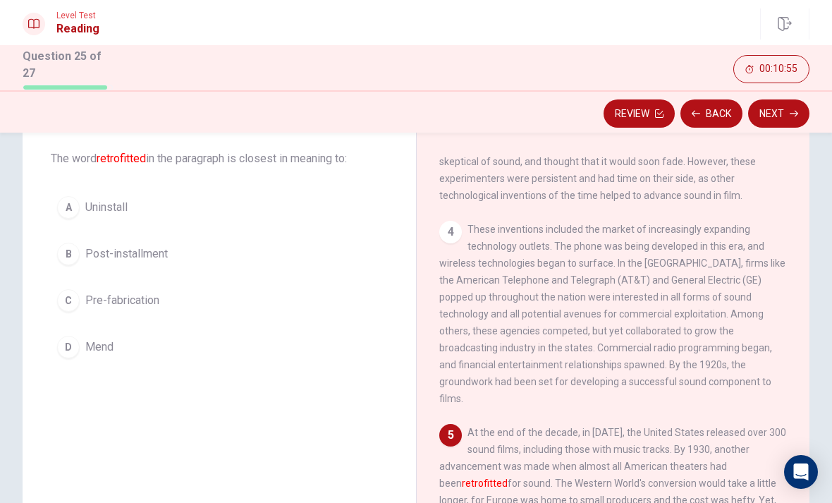
click at [152, 246] on span "Post-installment" at bounding box center [126, 253] width 83 height 17
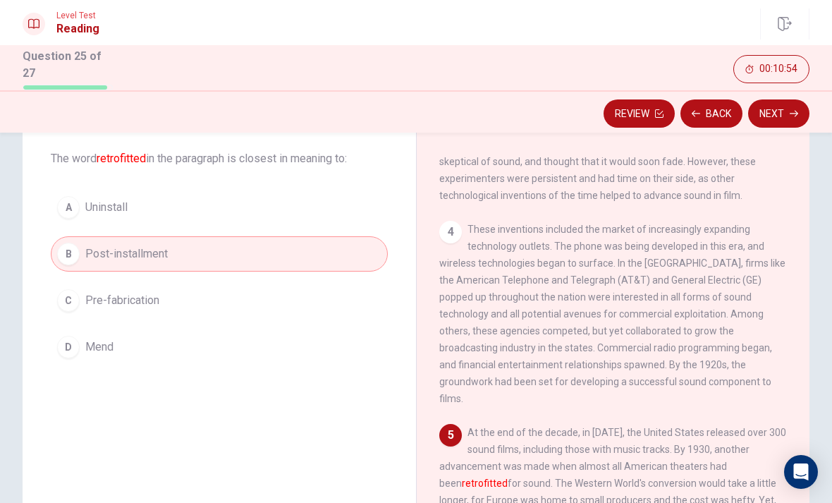
click at [789, 112] on button "Next" at bounding box center [778, 113] width 61 height 28
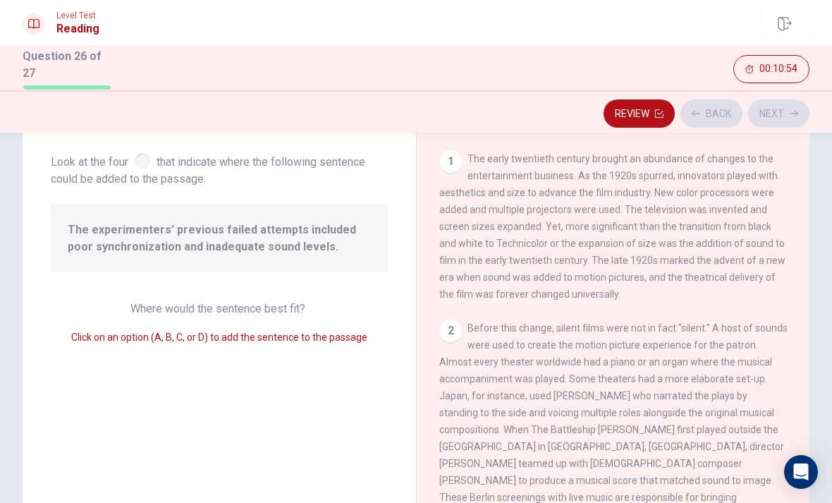
scroll to position [241, 0]
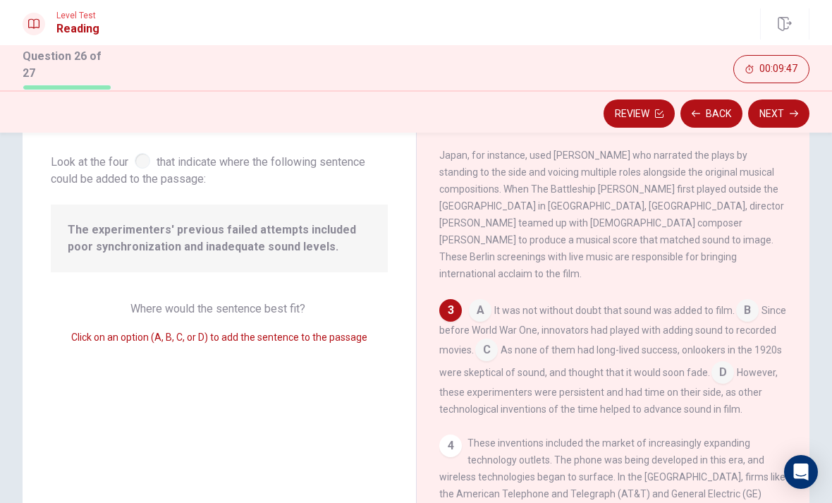
click at [498, 348] on input at bounding box center [486, 351] width 23 height 23
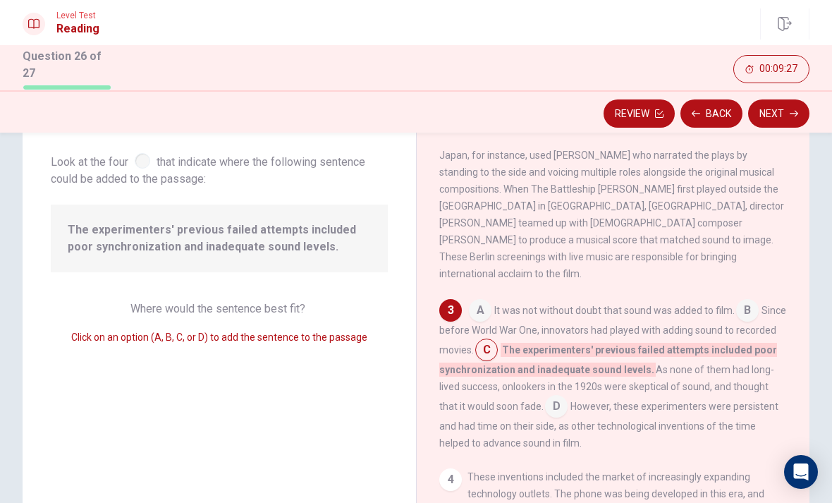
click at [774, 116] on button "Next" at bounding box center [778, 113] width 61 height 28
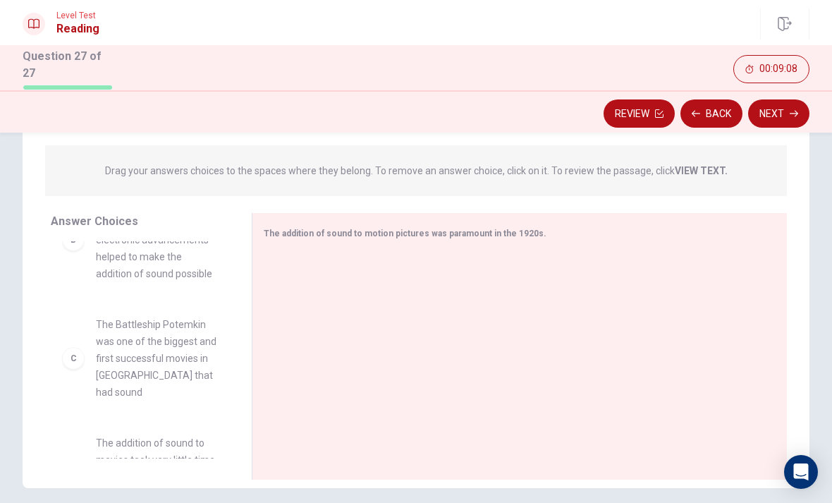
scroll to position [195, 0]
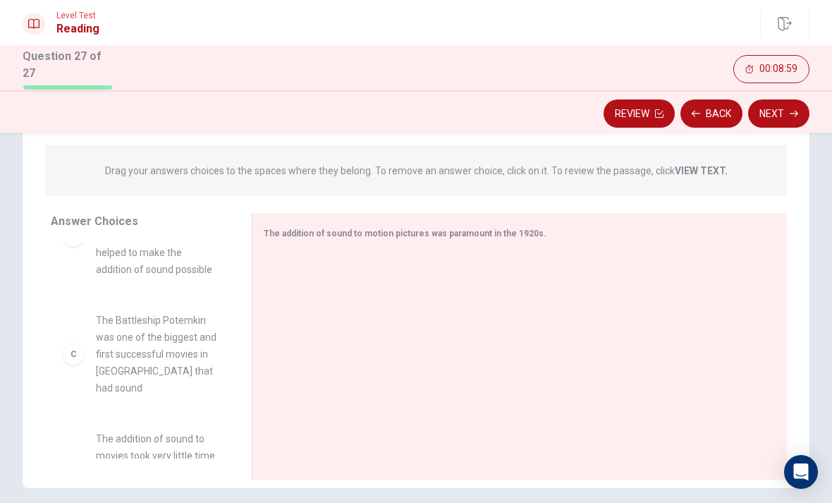
click at [719, 114] on button "Back" at bounding box center [712, 113] width 62 height 28
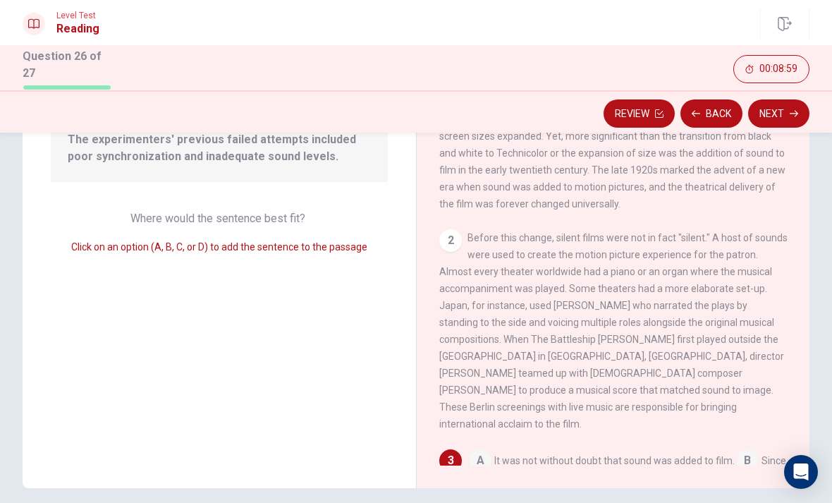
scroll to position [274, 0]
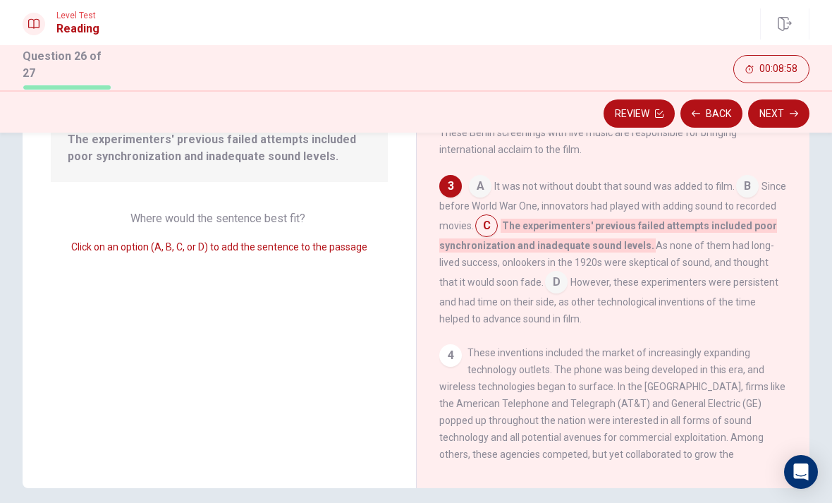
click at [721, 108] on button "Back" at bounding box center [712, 113] width 62 height 28
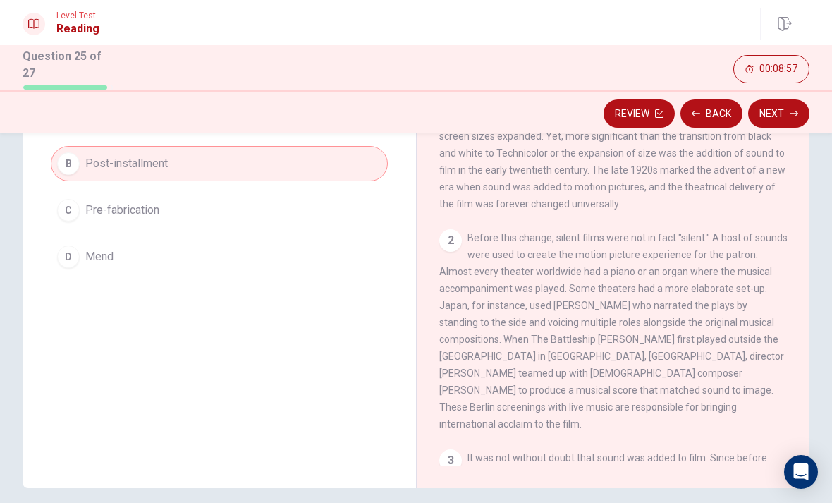
click at [719, 114] on button "Back" at bounding box center [712, 113] width 62 height 28
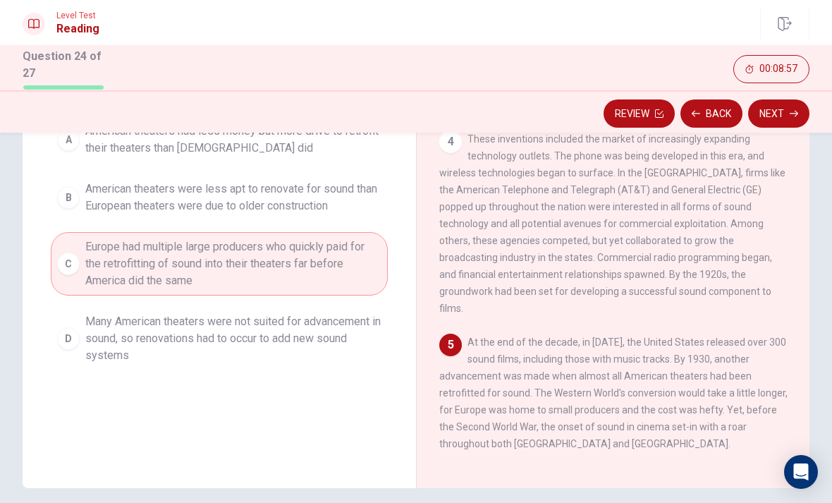
scroll to position [437, 0]
click at [715, 114] on button "Back" at bounding box center [712, 113] width 62 height 28
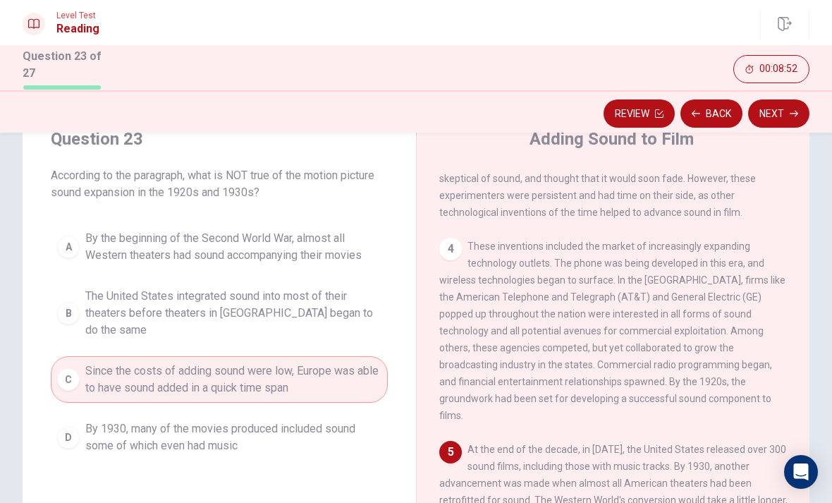
scroll to position [54, 0]
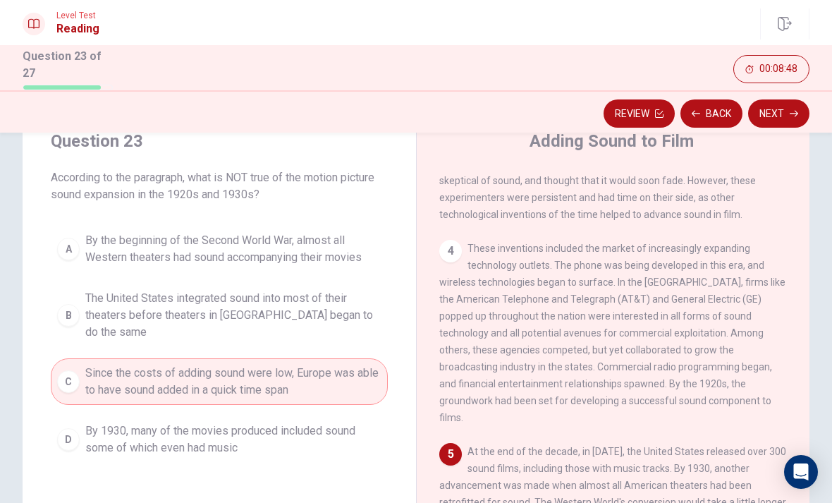
click at [707, 116] on button "Back" at bounding box center [712, 113] width 62 height 28
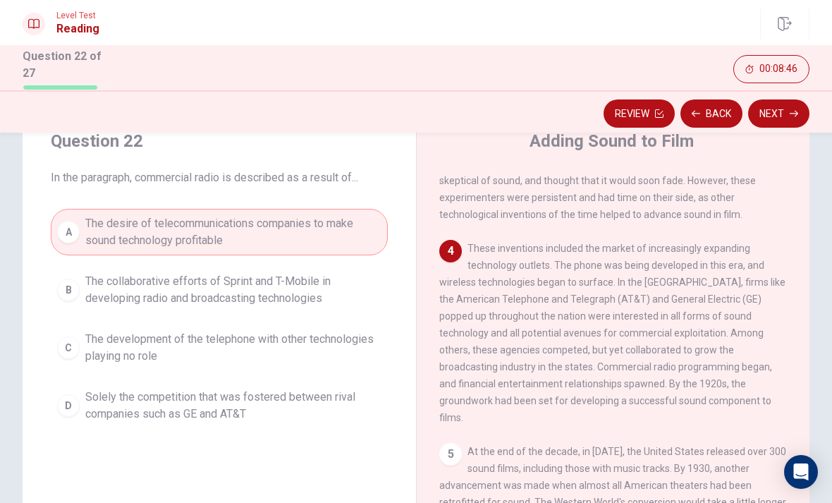
click at [707, 111] on button "Back" at bounding box center [712, 113] width 62 height 28
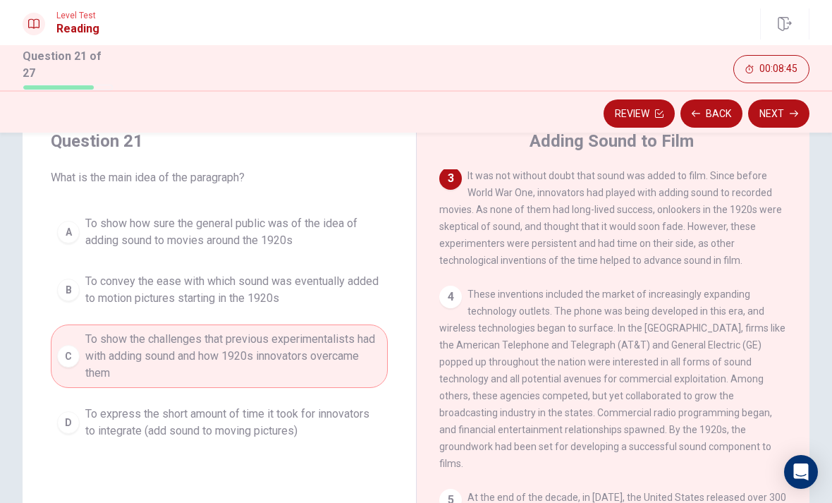
scroll to position [387, 0]
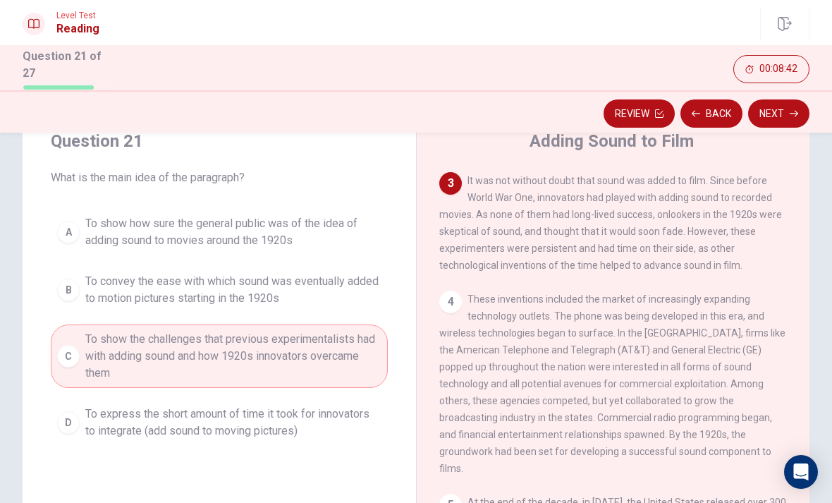
click at [712, 111] on button "Back" at bounding box center [712, 113] width 62 height 28
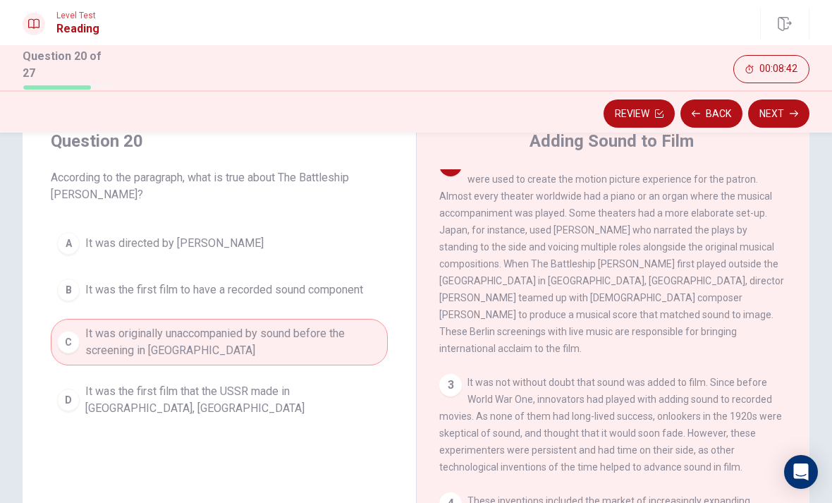
scroll to position [176, 0]
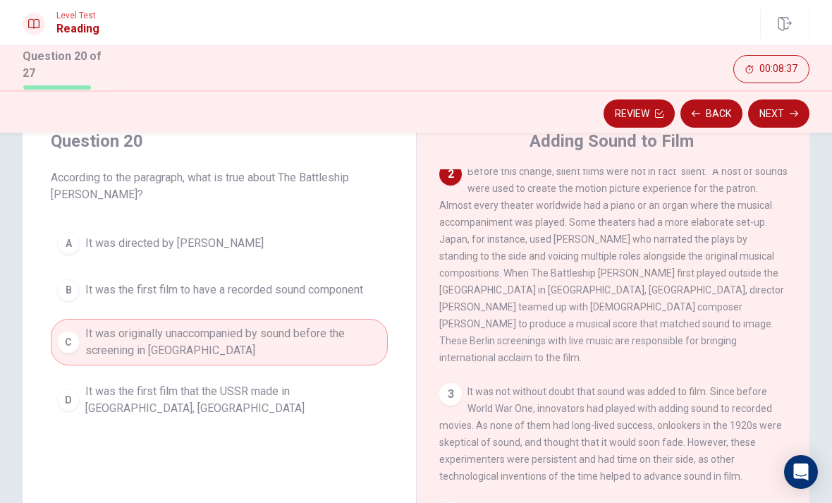
click at [348, 291] on span "It was the first film to have a recorded sound component" at bounding box center [224, 289] width 278 height 17
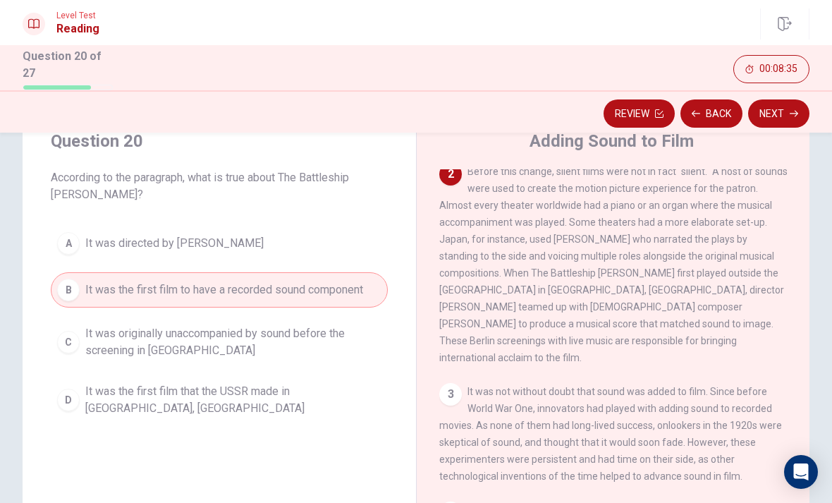
click at [780, 119] on button "Next" at bounding box center [778, 113] width 61 height 28
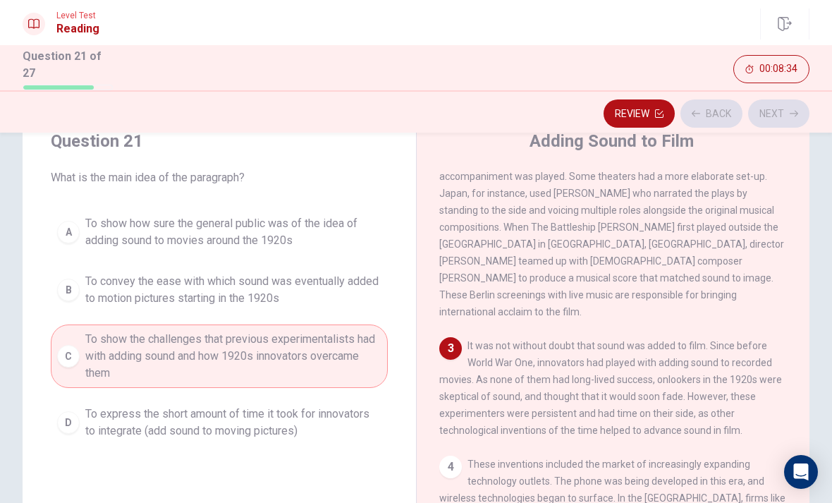
scroll to position [228, 0]
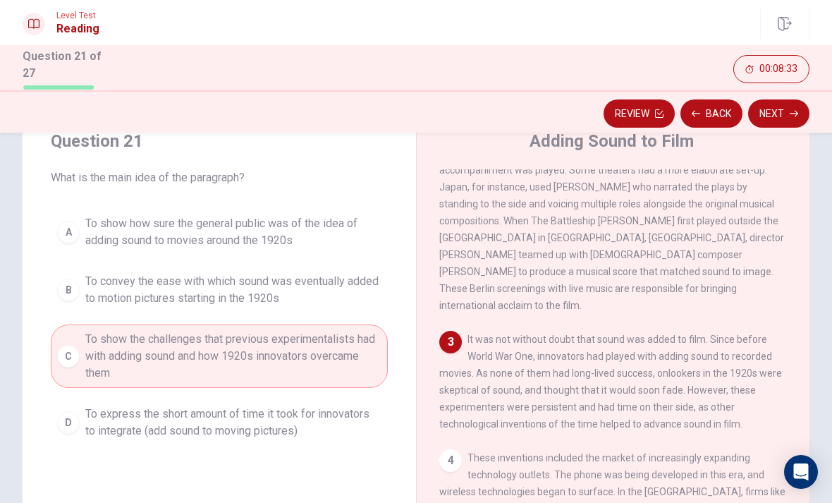
click at [780, 114] on button "Next" at bounding box center [778, 113] width 61 height 28
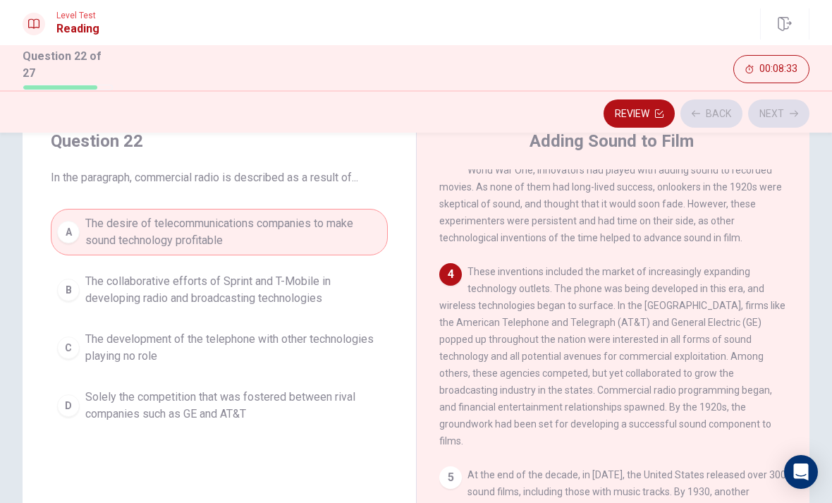
scroll to position [421, 0]
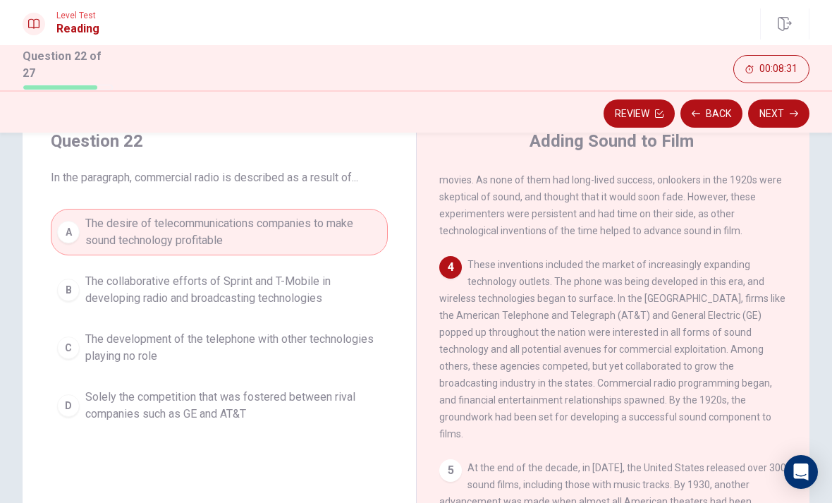
click at [779, 114] on button "Next" at bounding box center [778, 113] width 61 height 28
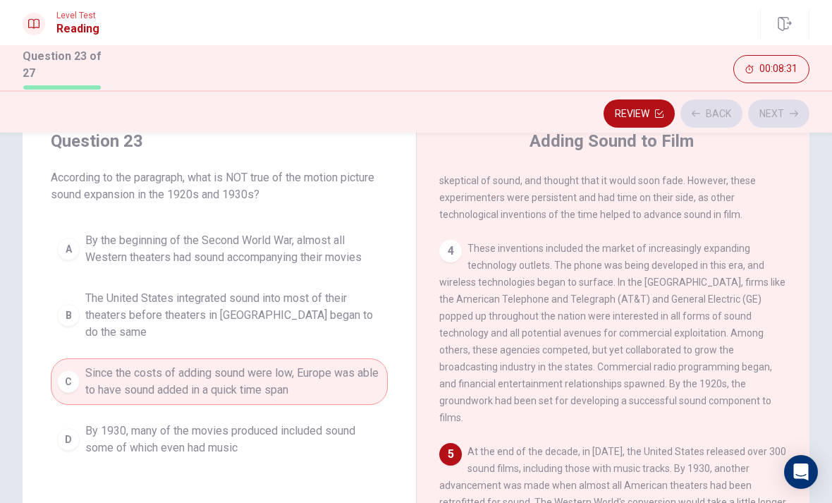
scroll to position [437, 0]
click at [784, 114] on button "Next" at bounding box center [778, 113] width 61 height 28
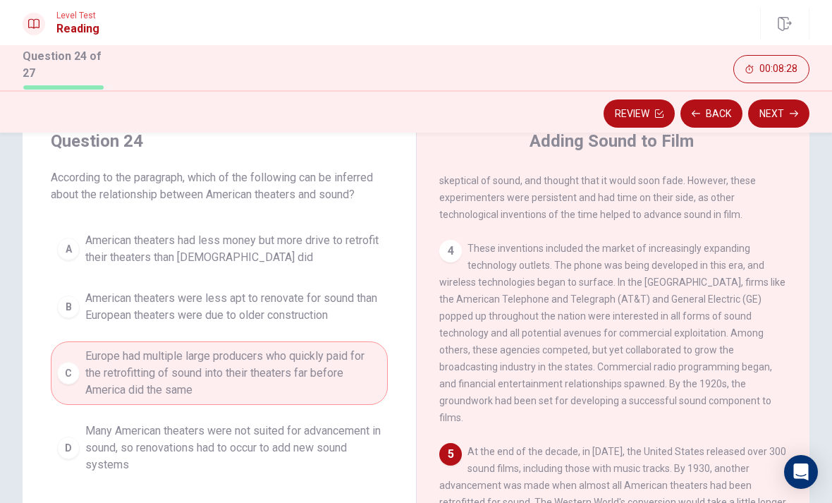
click at [787, 114] on button "Next" at bounding box center [778, 113] width 61 height 28
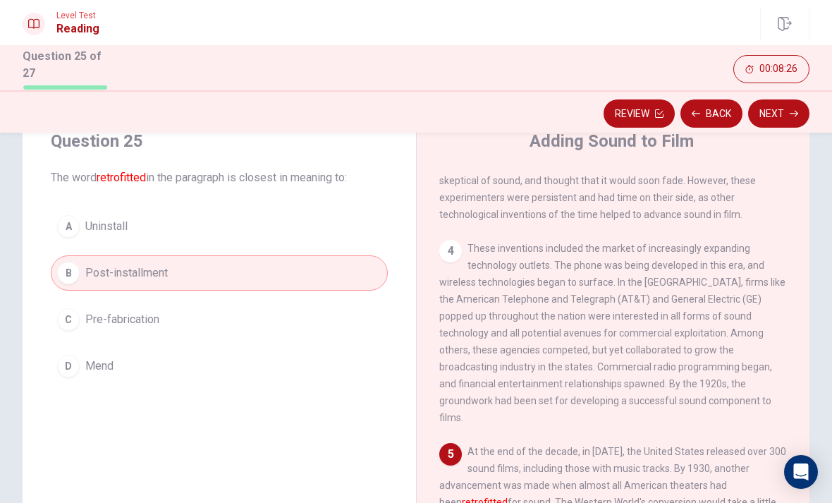
click at [790, 111] on icon "button" at bounding box center [794, 113] width 8 height 8
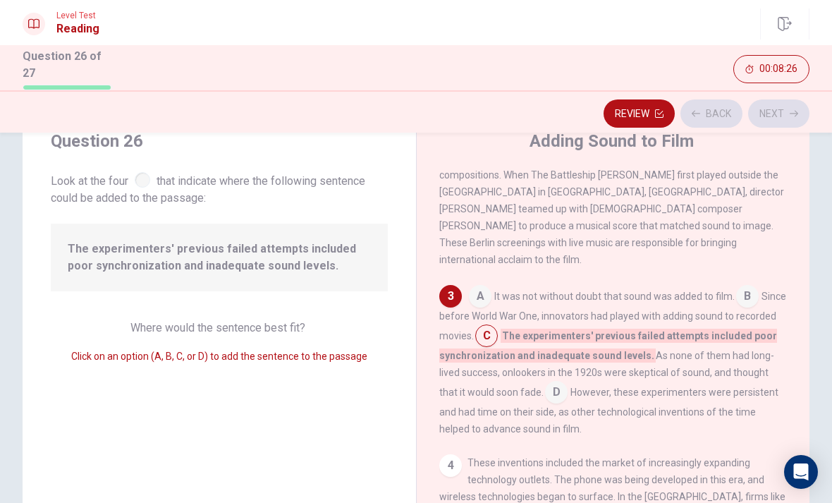
scroll to position [274, 0]
click at [787, 113] on button "Next" at bounding box center [778, 113] width 61 height 28
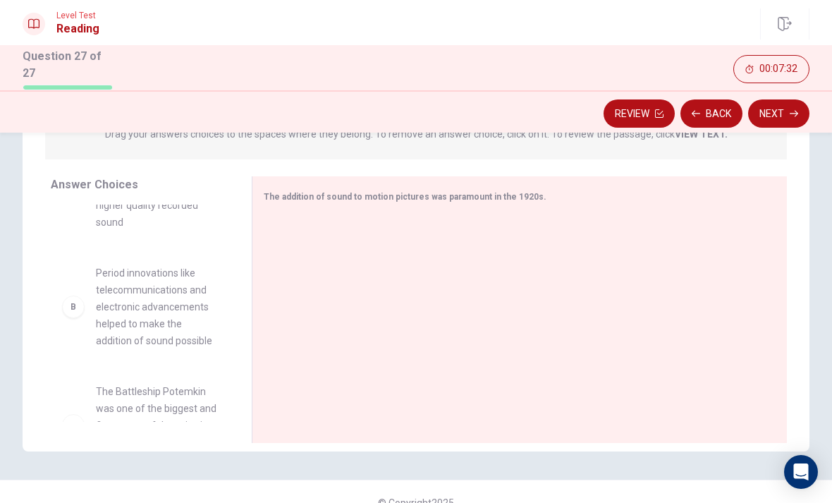
scroll to position [86, 0]
click at [142, 308] on div "A Previous musical accompaniments like those played by organs and pianos were r…" at bounding box center [140, 227] width 178 height 217
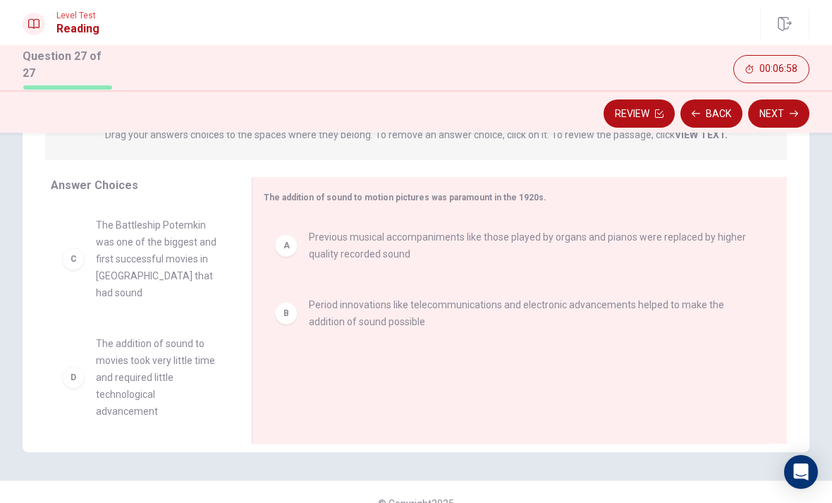
scroll to position [0, 0]
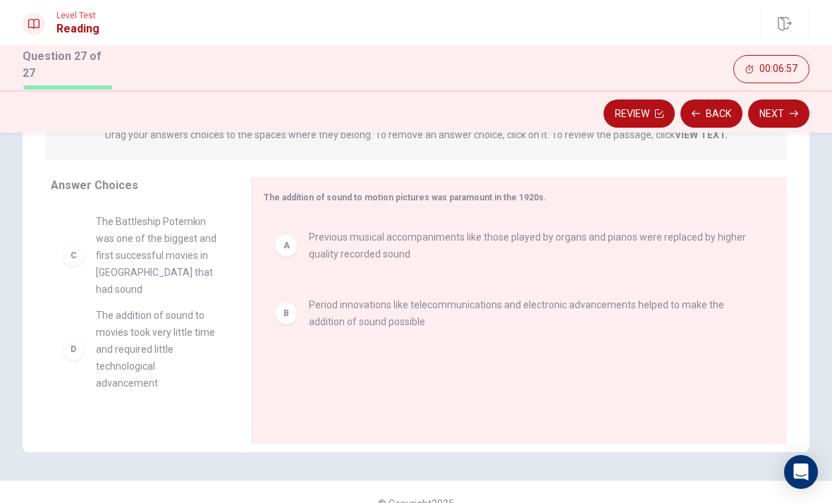
click at [175, 245] on div "D The addition of sound to movies took very little time and required little tec…" at bounding box center [140, 313] width 178 height 217
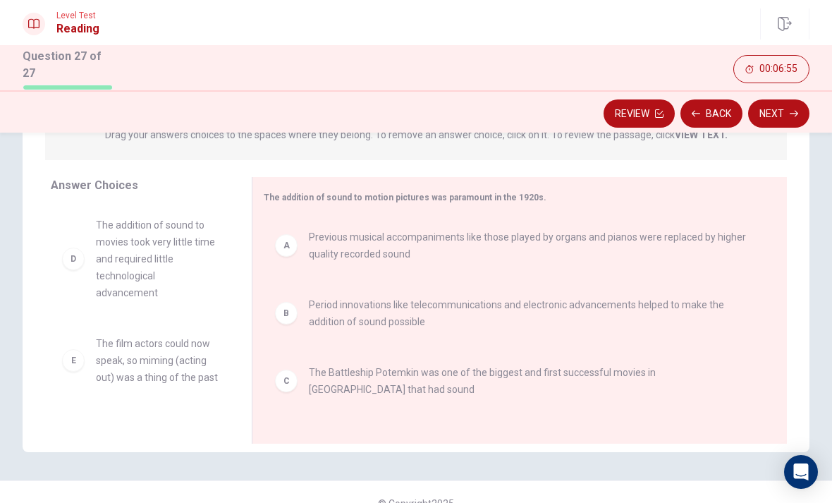
click at [784, 109] on button "Next" at bounding box center [778, 113] width 61 height 28
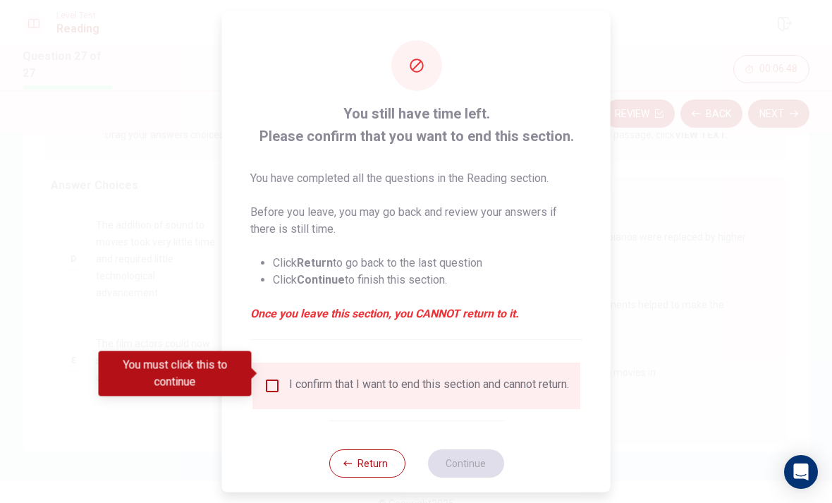
click at [274, 377] on input "You must click this to continue" at bounding box center [272, 385] width 17 height 17
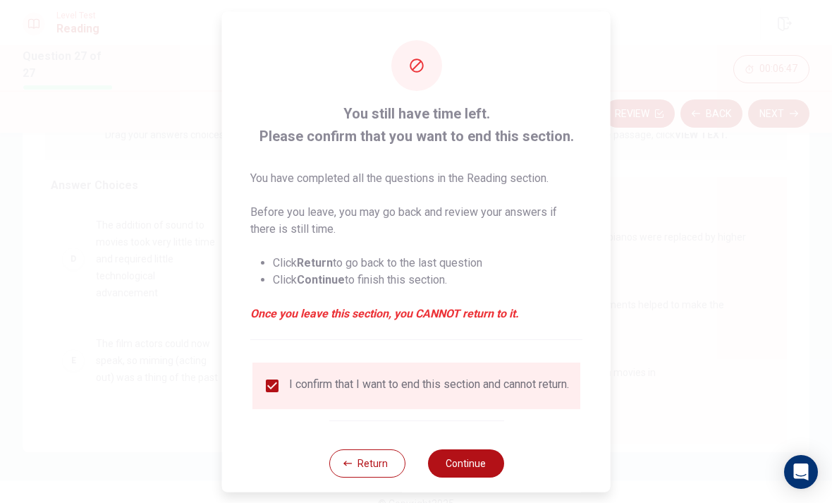
click at [466, 462] on button "Continue" at bounding box center [465, 463] width 76 height 28
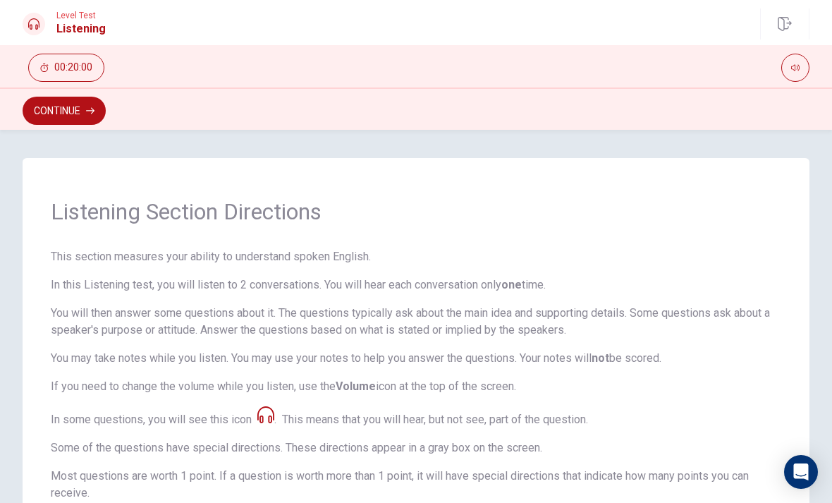
click at [90, 117] on button "Continue" at bounding box center [64, 111] width 83 height 28
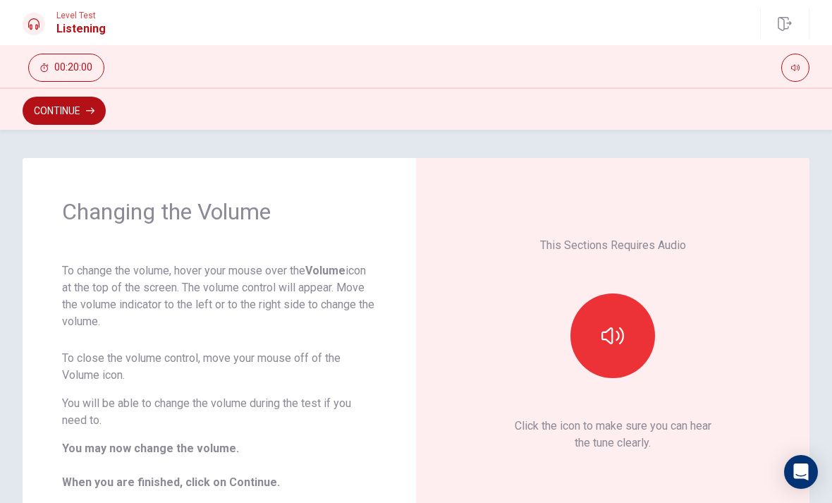
click at [620, 345] on icon "button" at bounding box center [613, 335] width 23 height 23
click at [86, 112] on button "Continue" at bounding box center [64, 111] width 83 height 28
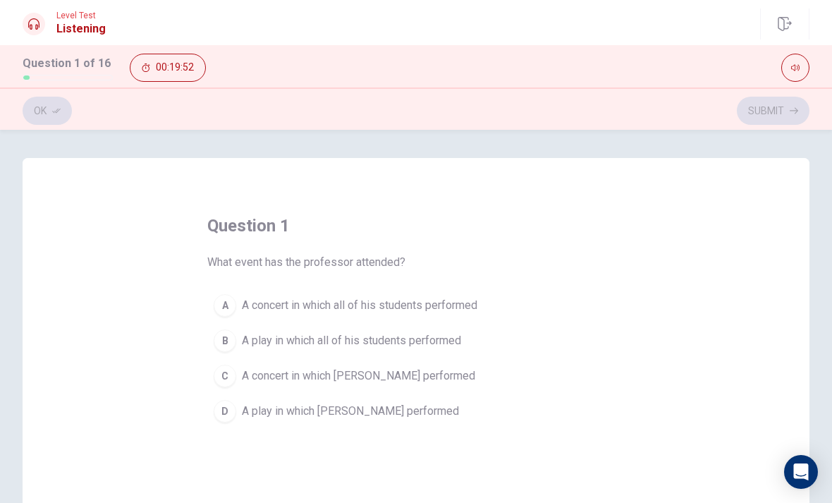
click at [231, 370] on div "C" at bounding box center [225, 376] width 23 height 23
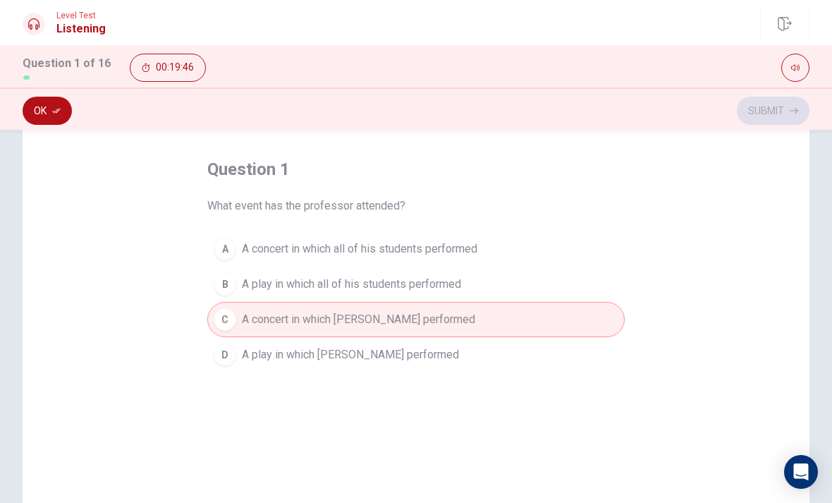
scroll to position [31, 0]
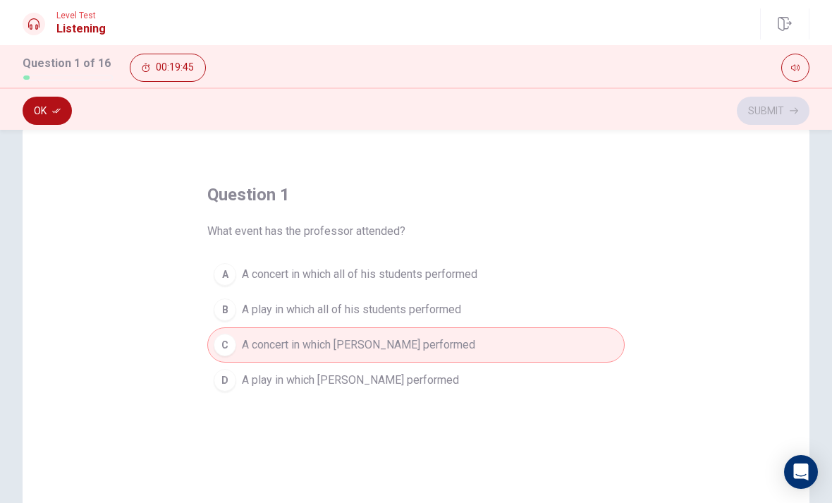
click at [43, 109] on button "Ok" at bounding box center [47, 111] width 49 height 28
click at [772, 104] on button "Submit" at bounding box center [773, 111] width 73 height 28
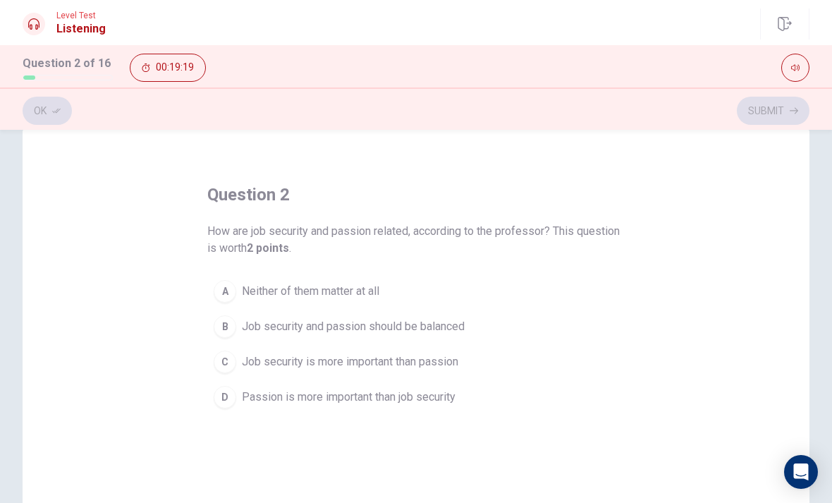
click at [221, 391] on div "D" at bounding box center [225, 397] width 23 height 23
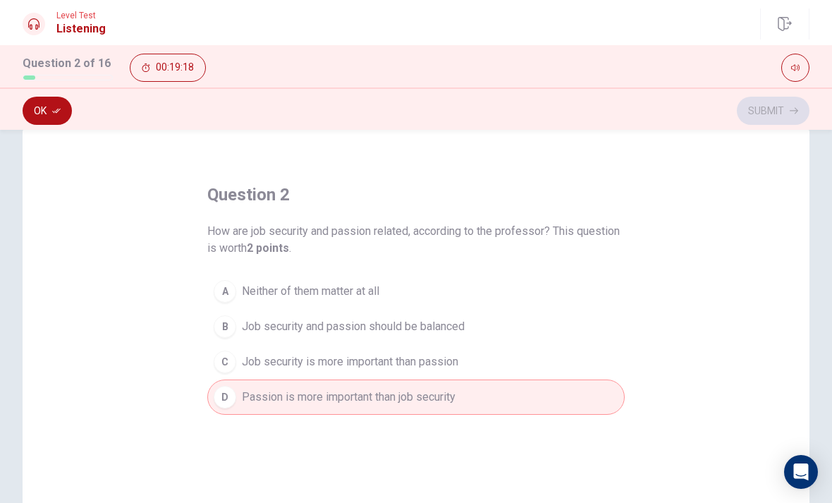
click at [44, 109] on button "Ok" at bounding box center [47, 111] width 49 height 28
click at [777, 109] on button "Submit" at bounding box center [773, 111] width 73 height 28
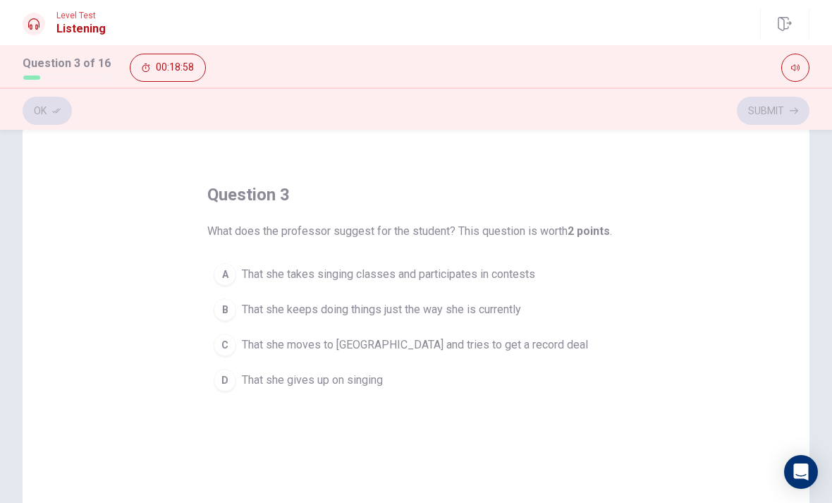
click at [221, 277] on div "A" at bounding box center [225, 274] width 23 height 23
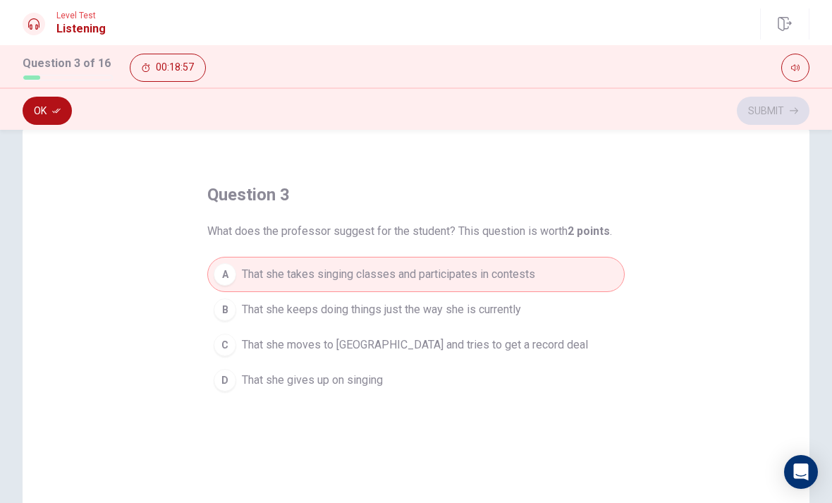
click at [52, 107] on icon "button" at bounding box center [56, 111] width 8 height 8
click at [767, 116] on button "Submit" at bounding box center [773, 111] width 73 height 28
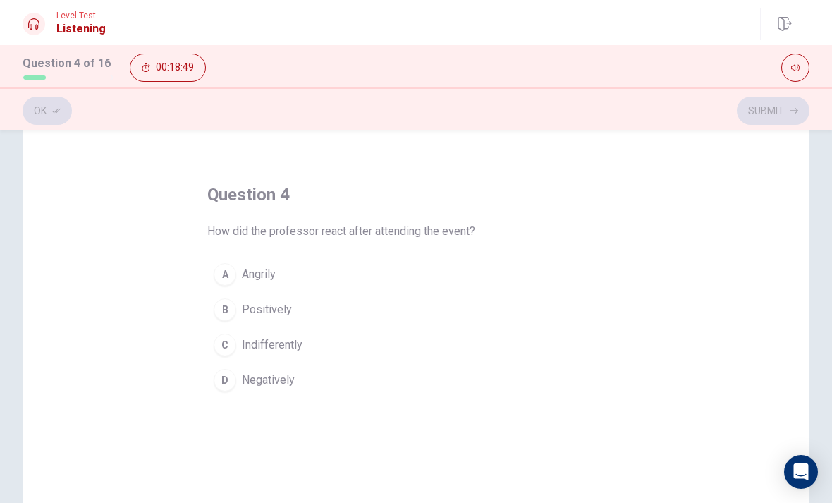
click at [241, 308] on button "B Positively" at bounding box center [416, 309] width 418 height 35
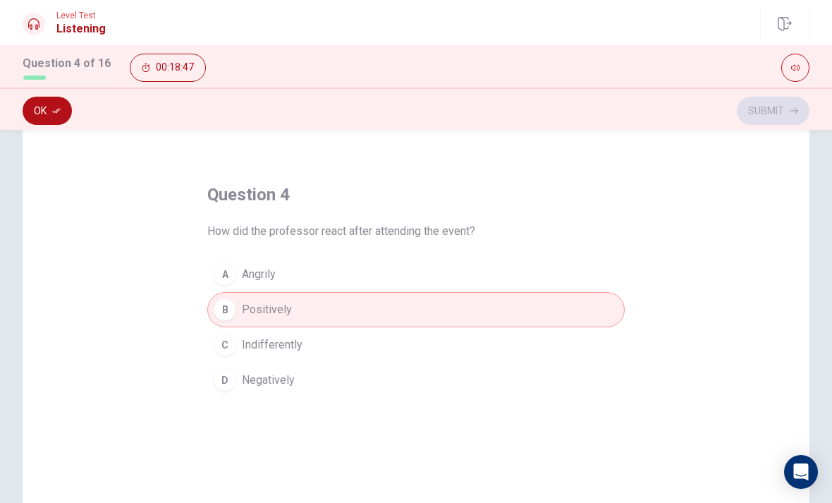
click at [50, 114] on button "Ok" at bounding box center [47, 111] width 49 height 28
click at [765, 115] on button "Submit" at bounding box center [773, 111] width 73 height 28
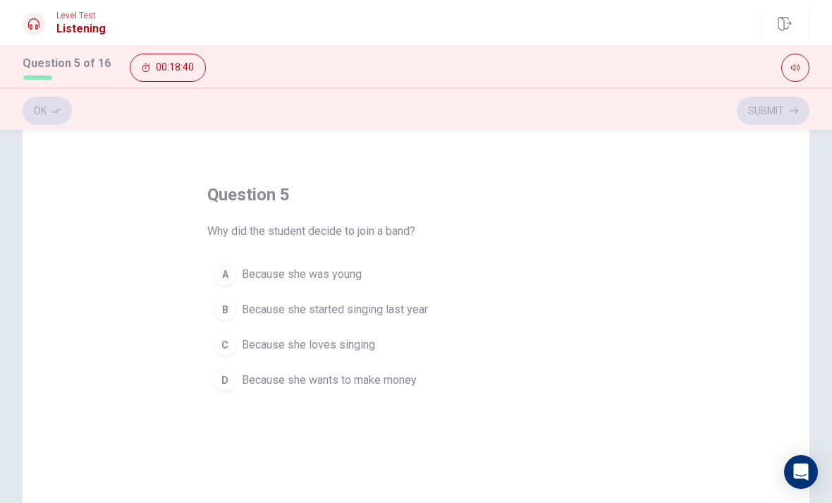
click at [238, 345] on button "C Because she loves singing" at bounding box center [416, 344] width 418 height 35
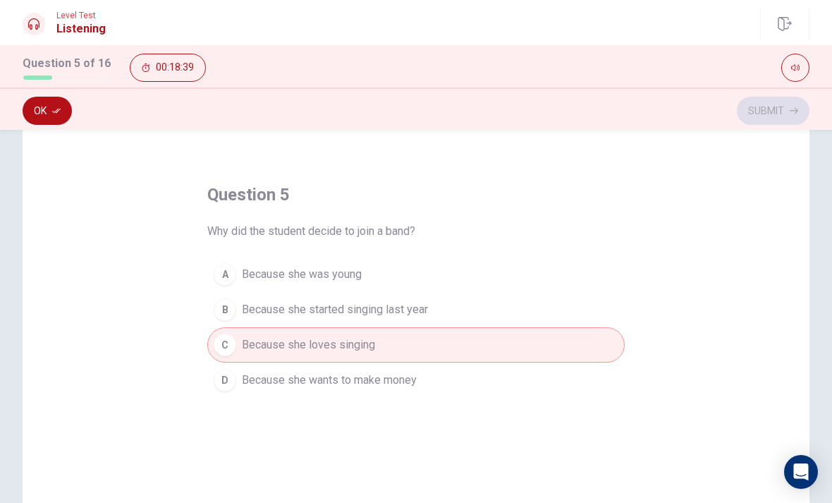
click at [47, 114] on button "Ok" at bounding box center [47, 111] width 49 height 28
click at [786, 115] on button "Submit" at bounding box center [773, 111] width 73 height 28
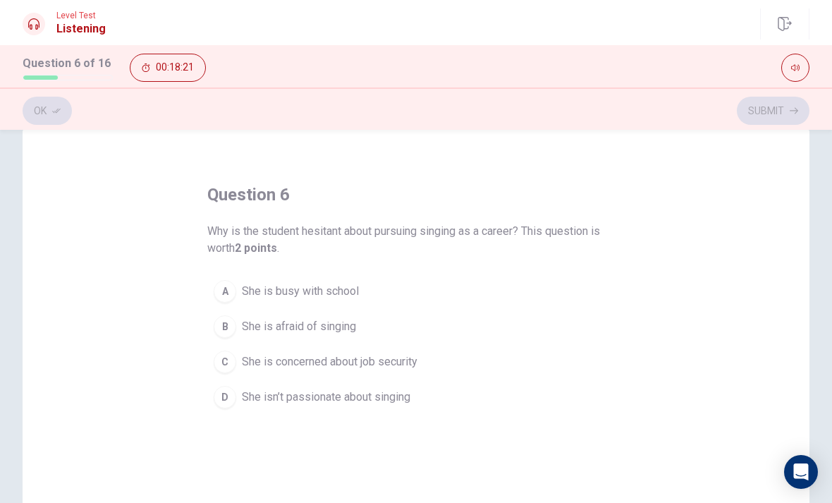
click at [231, 365] on div "C" at bounding box center [225, 362] width 23 height 23
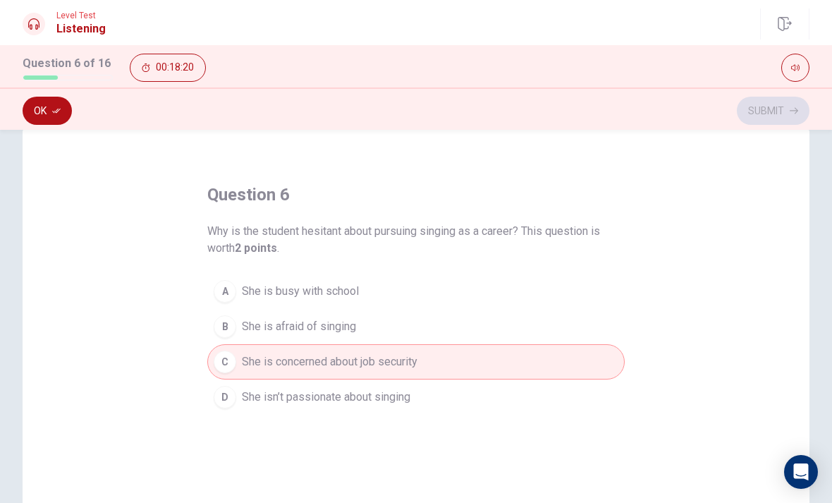
click at [47, 109] on button "Ok" at bounding box center [47, 111] width 49 height 28
click at [787, 111] on button "Submit" at bounding box center [773, 111] width 73 height 28
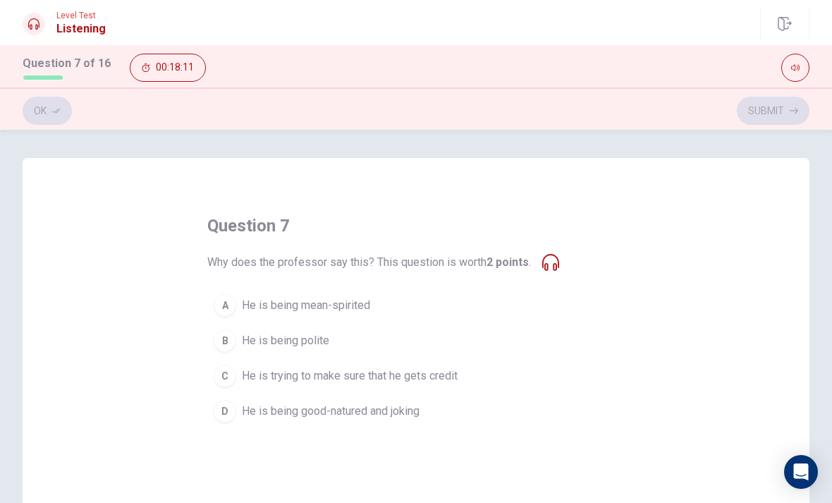
click at [199, 409] on div "question 7 Why does the professor say this? This question is worth 2 points . A…" at bounding box center [416, 403] width 787 height 490
click at [237, 411] on button "D He is being good-natured and joking" at bounding box center [416, 411] width 418 height 35
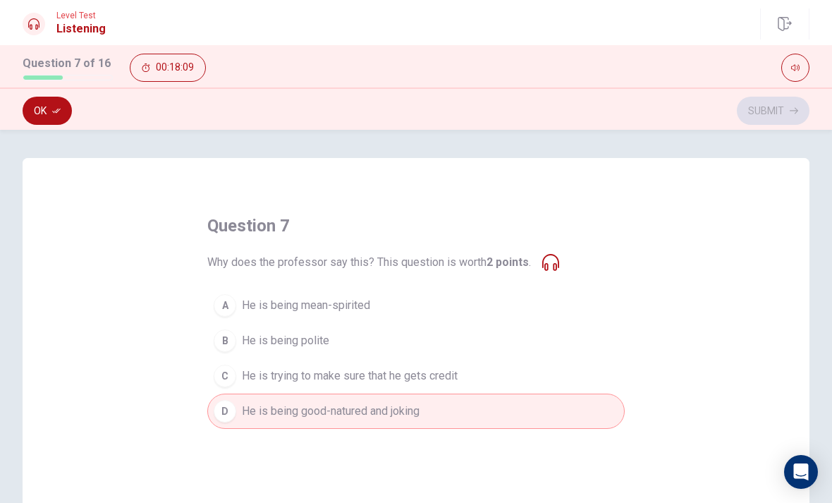
click at [48, 104] on button "Ok" at bounding box center [47, 111] width 49 height 28
click at [782, 110] on button "Submit" at bounding box center [773, 111] width 73 height 28
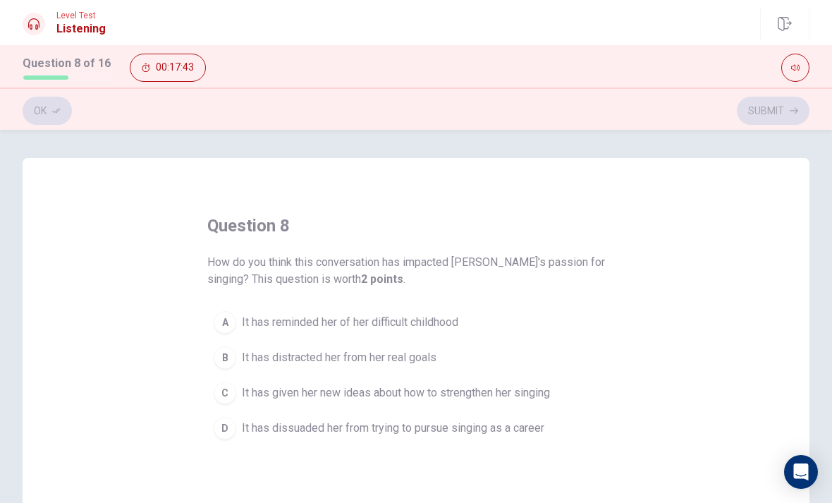
click at [231, 389] on div "C" at bounding box center [225, 393] width 23 height 23
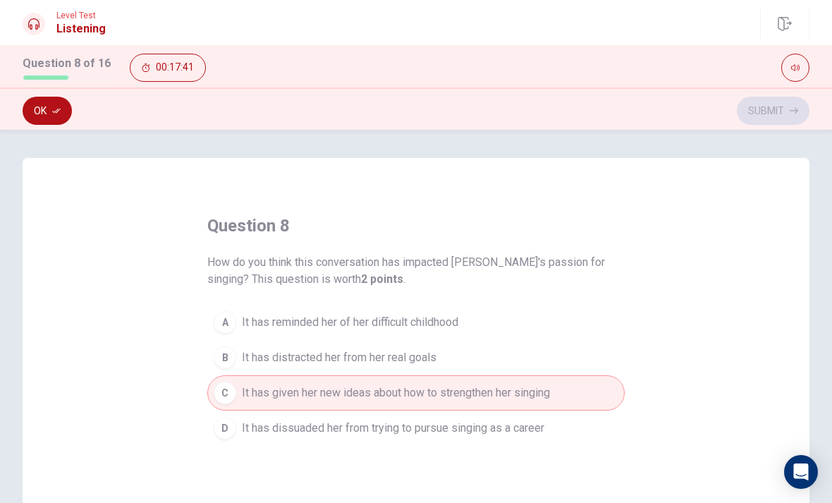
click at [46, 104] on button "Ok" at bounding box center [47, 111] width 49 height 28
click at [769, 113] on button "Submit" at bounding box center [773, 111] width 73 height 28
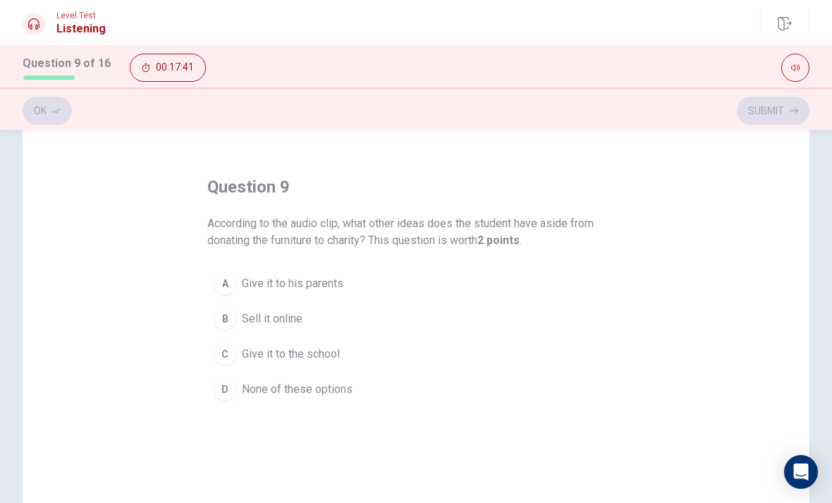
scroll to position [30, 0]
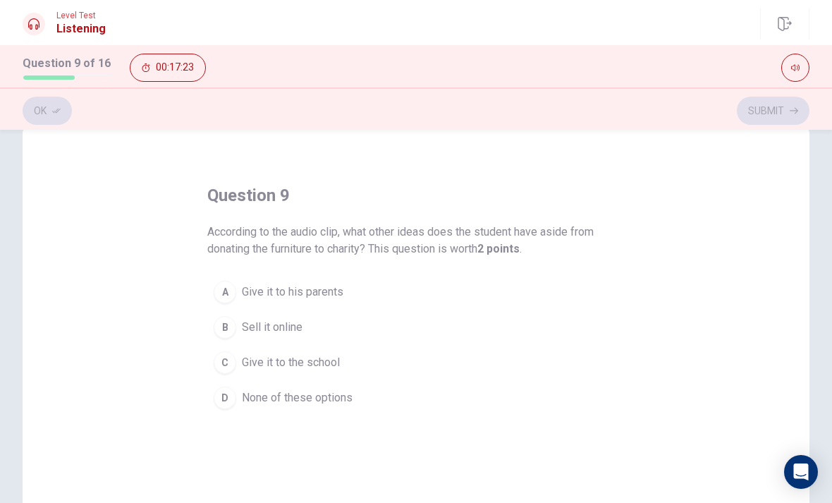
click at [229, 399] on div "D" at bounding box center [225, 398] width 23 height 23
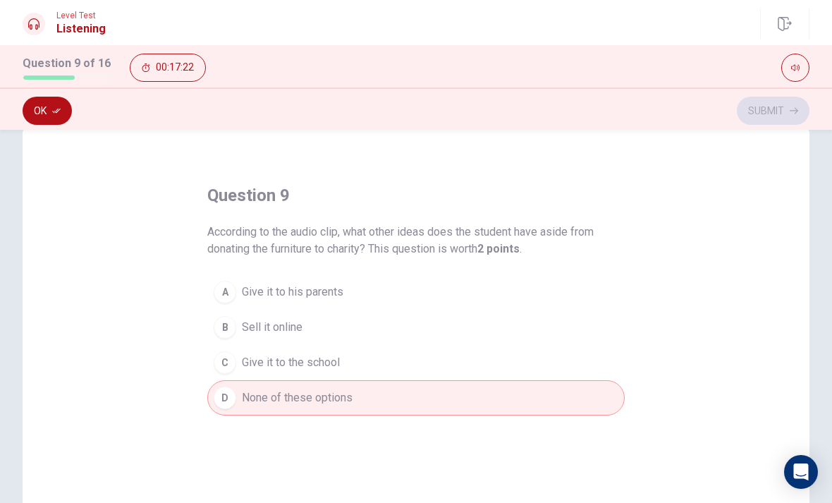
click at [51, 114] on button "Ok" at bounding box center [47, 111] width 49 height 28
click at [767, 114] on button "Submit" at bounding box center [773, 111] width 73 height 28
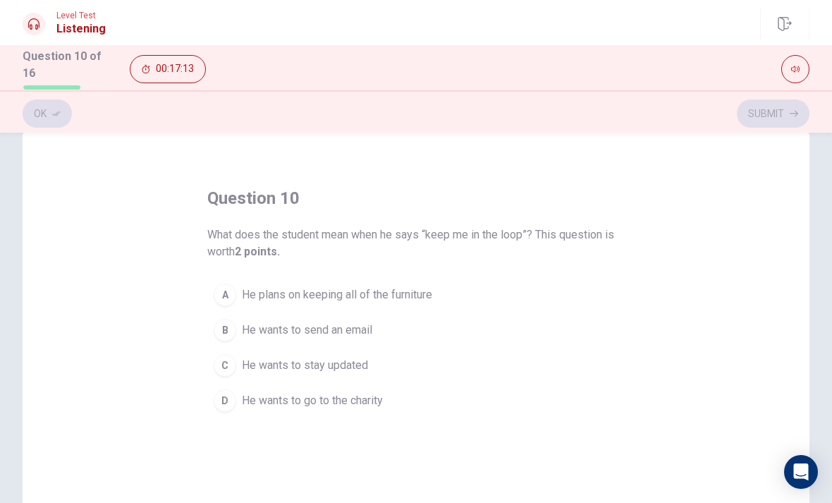
click at [239, 353] on button "C He wants to stay updated" at bounding box center [416, 365] width 418 height 35
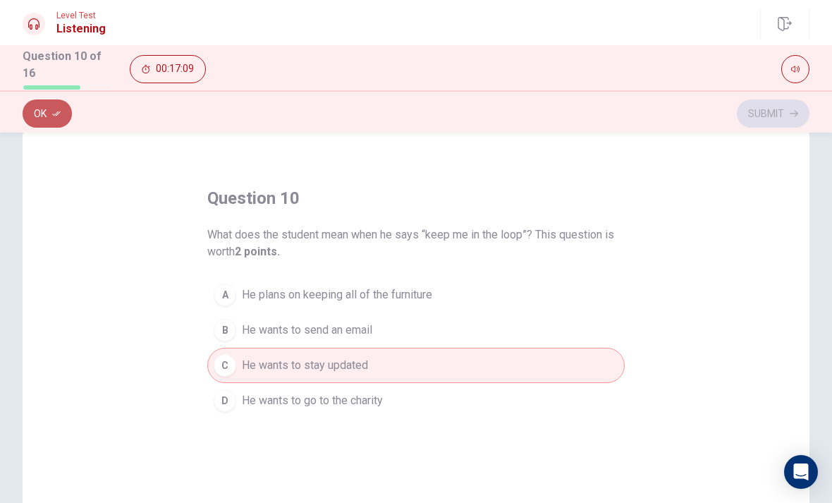
click at [47, 110] on button "Ok" at bounding box center [47, 113] width 49 height 28
click at [782, 111] on button "Submit" at bounding box center [773, 113] width 73 height 28
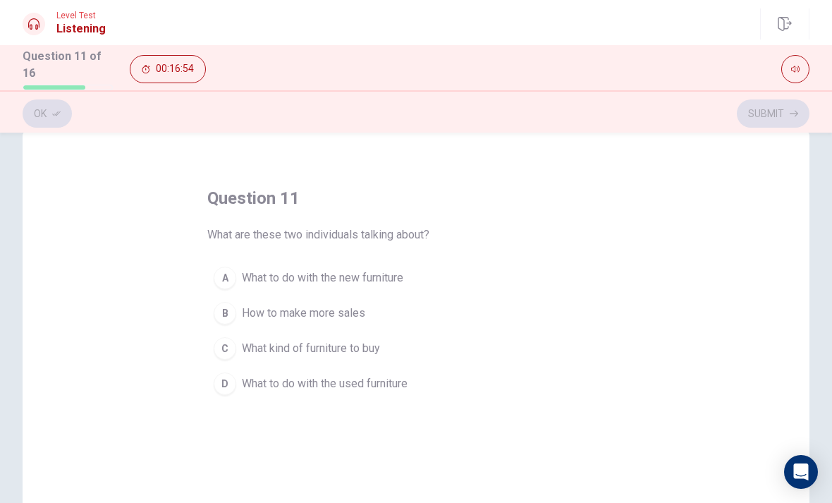
click at [243, 388] on span "What to do with the used furniture" at bounding box center [325, 383] width 166 height 17
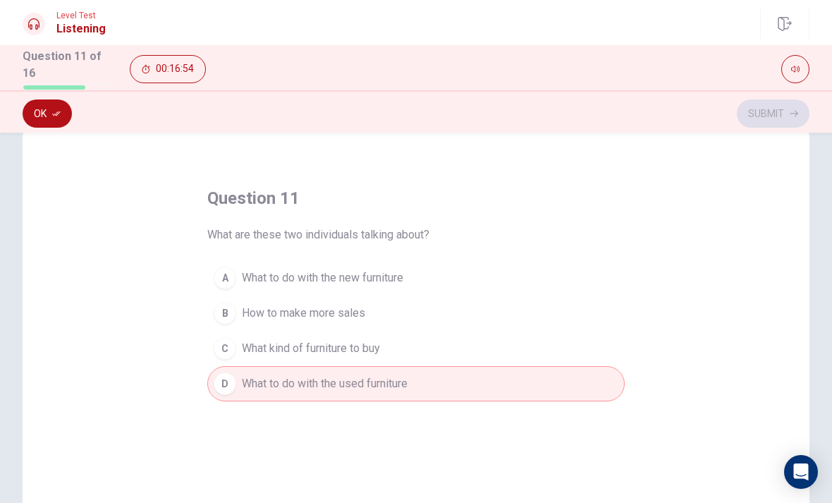
click at [56, 110] on icon "button" at bounding box center [56, 113] width 8 height 8
click at [782, 111] on button "Submit" at bounding box center [773, 113] width 73 height 28
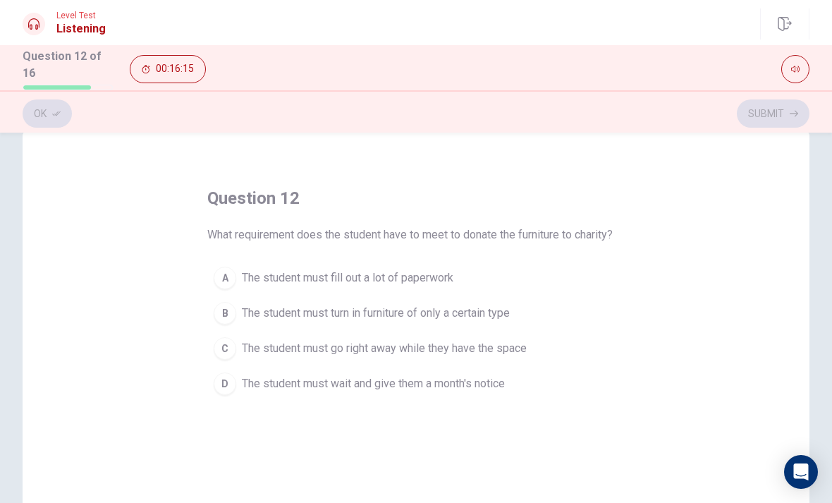
click at [474, 376] on span "The student must wait and give them a month's notice" at bounding box center [373, 383] width 263 height 17
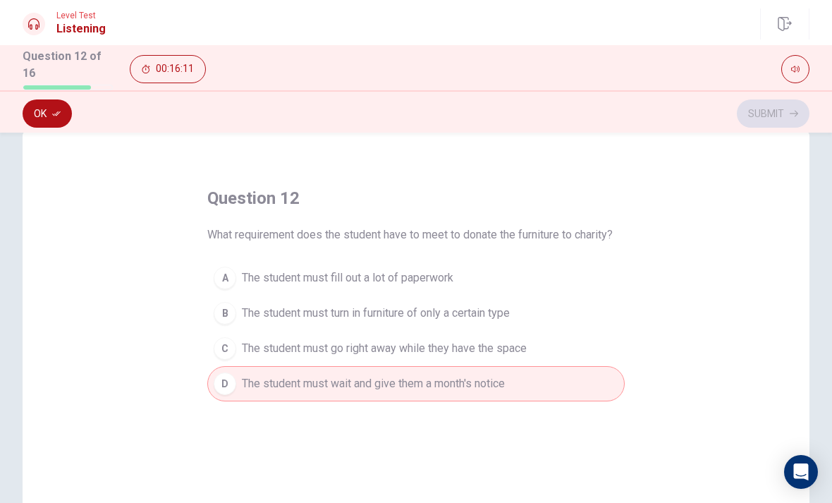
click at [58, 119] on button "Ok" at bounding box center [47, 113] width 49 height 28
click at [769, 116] on button "Submit" at bounding box center [773, 113] width 73 height 28
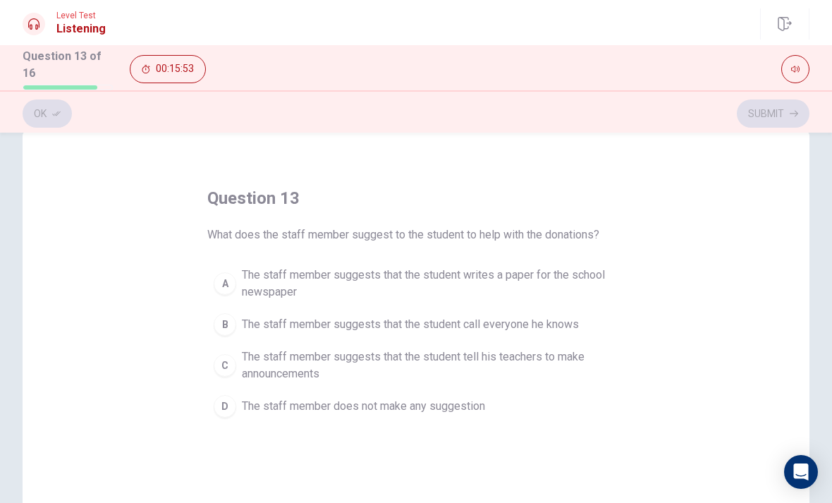
click at [550, 268] on span "The staff member suggests that the student writes a paper for the school newspa…" at bounding box center [430, 284] width 377 height 34
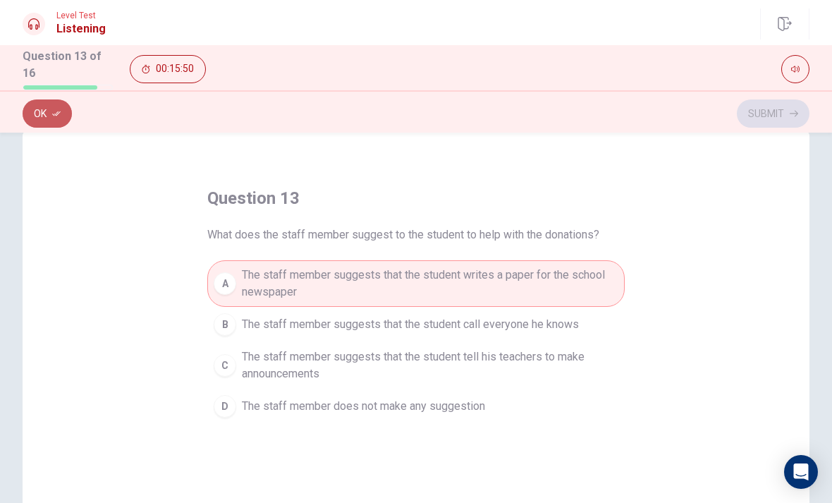
click at [51, 107] on button "Ok" at bounding box center [47, 113] width 49 height 28
click at [772, 123] on button "Submit" at bounding box center [773, 113] width 73 height 28
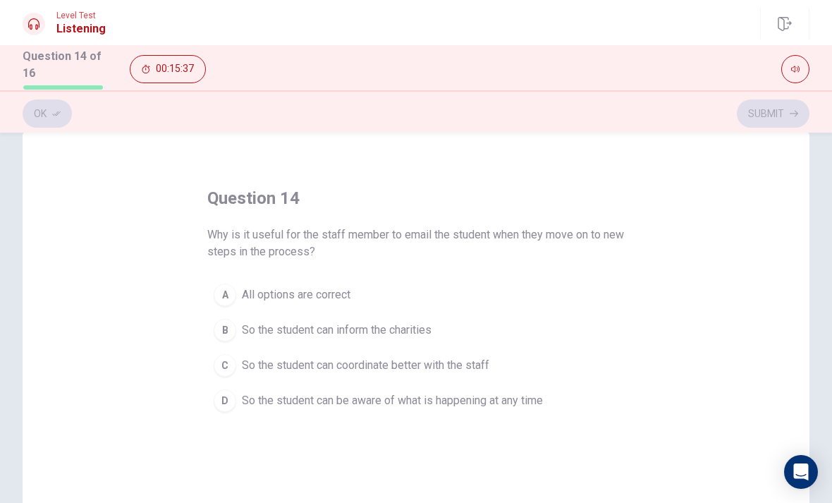
click at [222, 298] on div "A" at bounding box center [225, 295] width 23 height 23
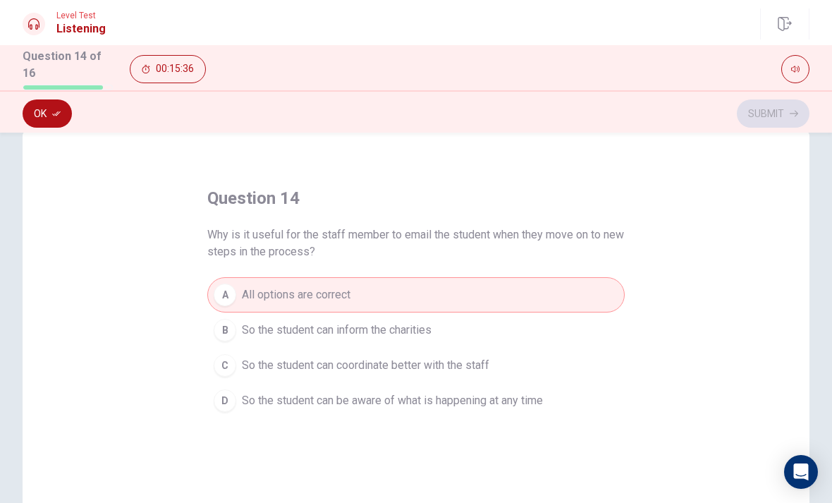
click at [56, 103] on button "Ok" at bounding box center [47, 113] width 49 height 28
click at [777, 121] on button "Submit" at bounding box center [773, 113] width 73 height 28
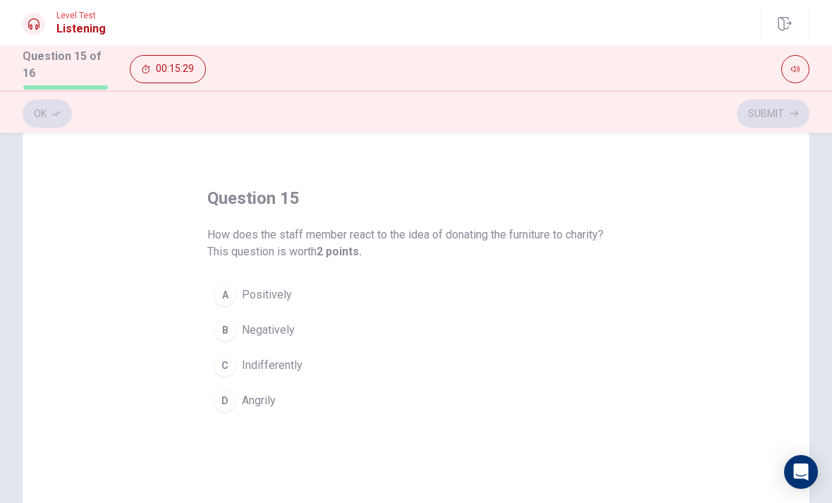
click at [250, 289] on span "Positively" at bounding box center [267, 294] width 50 height 17
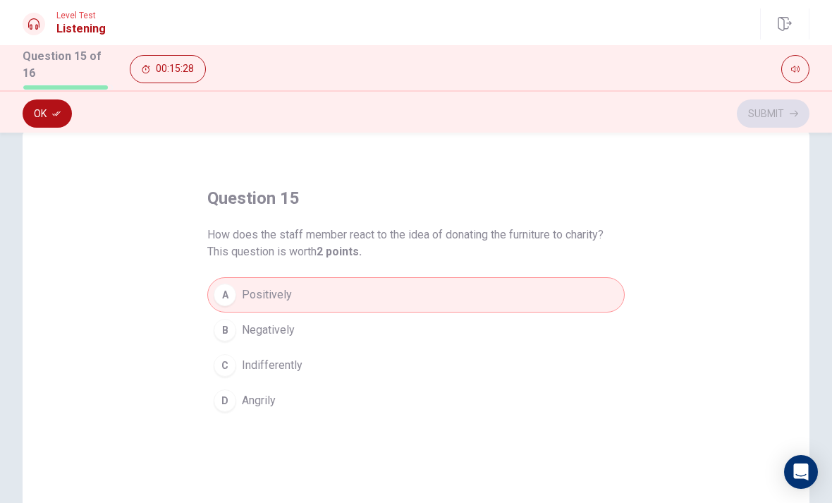
click at [58, 111] on icon "button" at bounding box center [56, 113] width 8 height 5
click at [764, 106] on button "Submit" at bounding box center [773, 113] width 73 height 28
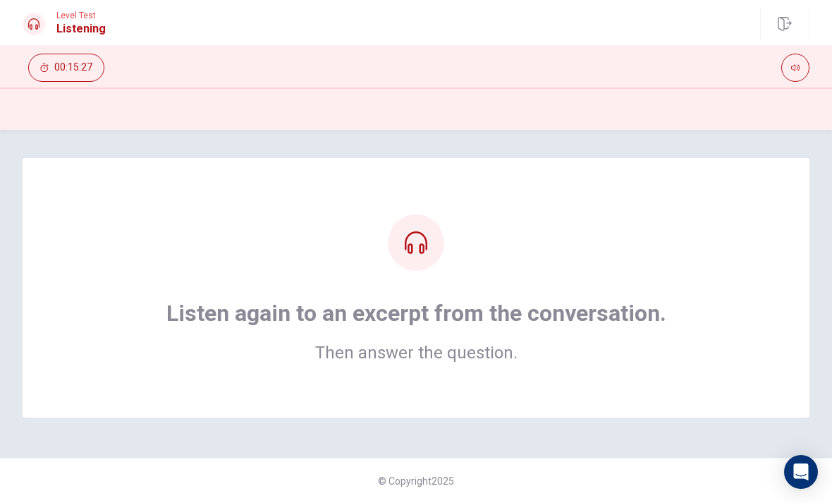
scroll to position [0, 0]
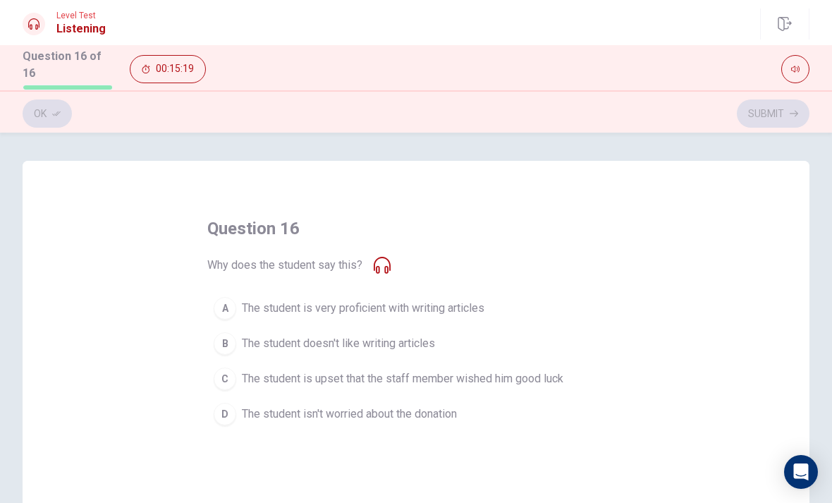
click at [340, 335] on span "The student doesn't like writing articles" at bounding box center [338, 343] width 193 height 17
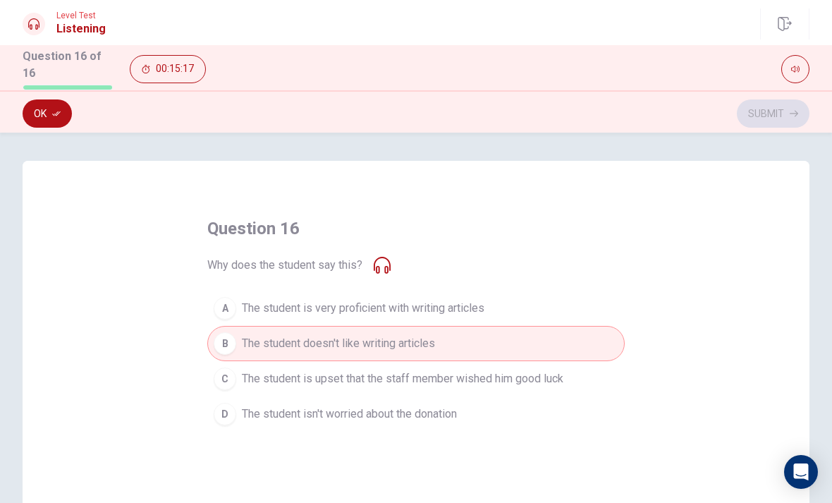
click at [61, 116] on button "Ok" at bounding box center [47, 113] width 49 height 28
click at [782, 107] on button "Submit" at bounding box center [773, 113] width 73 height 28
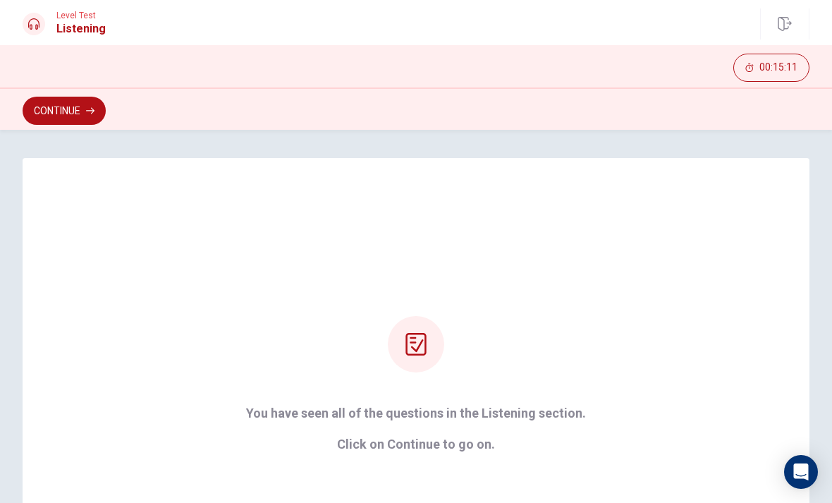
click at [59, 109] on button "Continue" at bounding box center [64, 111] width 83 height 28
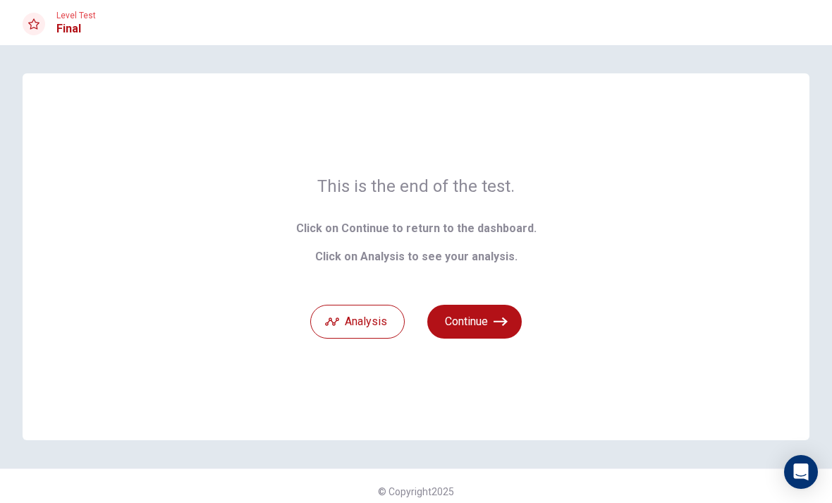
click at [334, 310] on button "Analysis" at bounding box center [357, 322] width 95 height 34
